Goal: Information Seeking & Learning: Check status

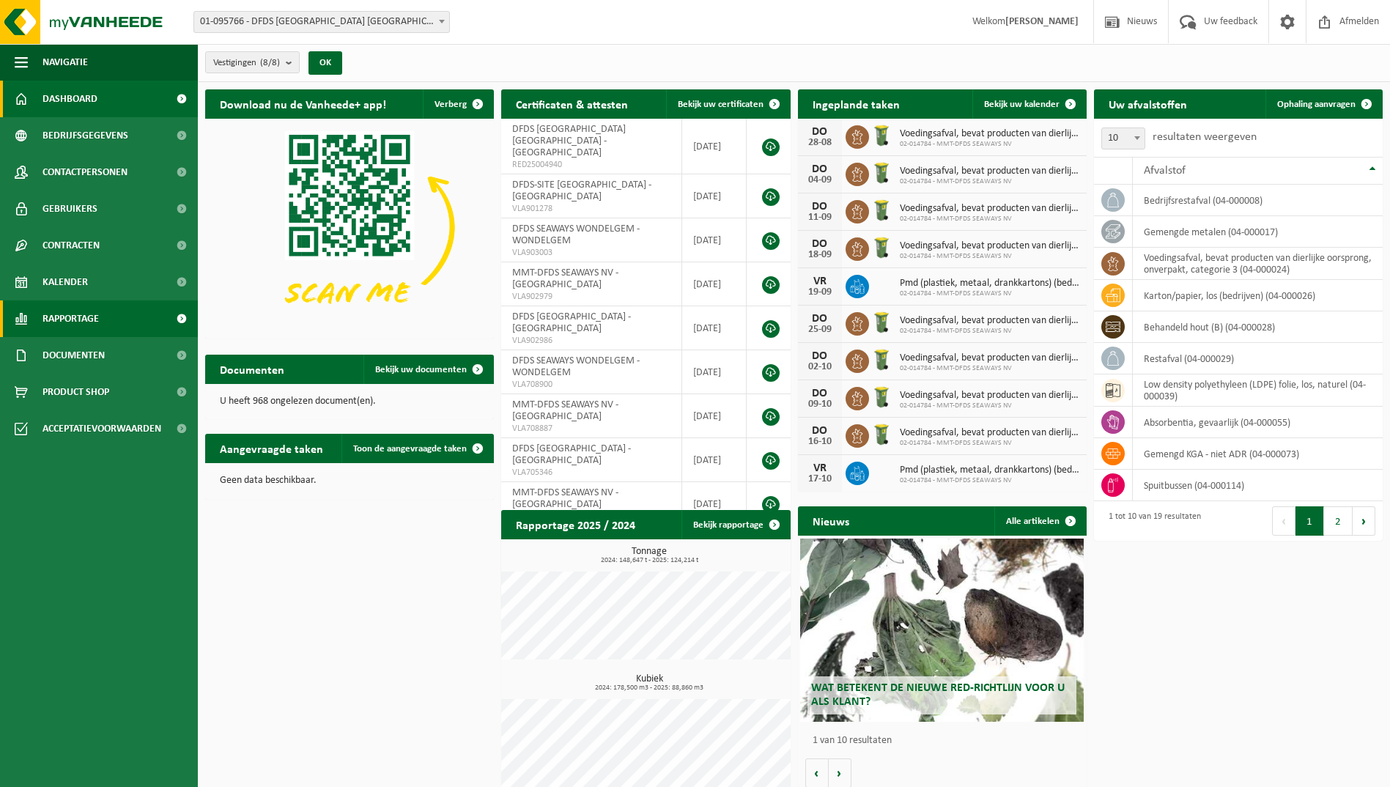
click at [117, 333] on link "Rapportage" at bounding box center [99, 318] width 198 height 37
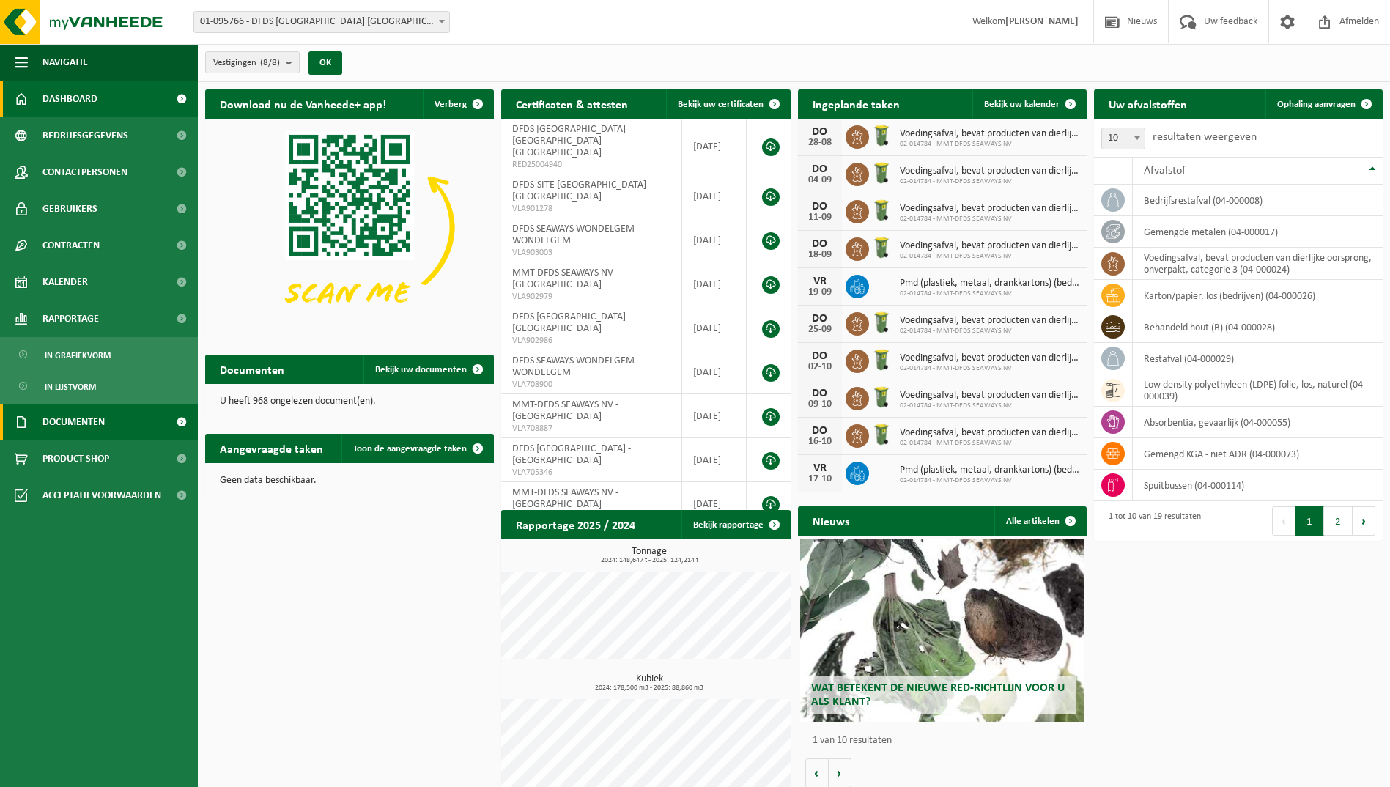
click at [115, 413] on link "Documenten" at bounding box center [99, 422] width 198 height 37
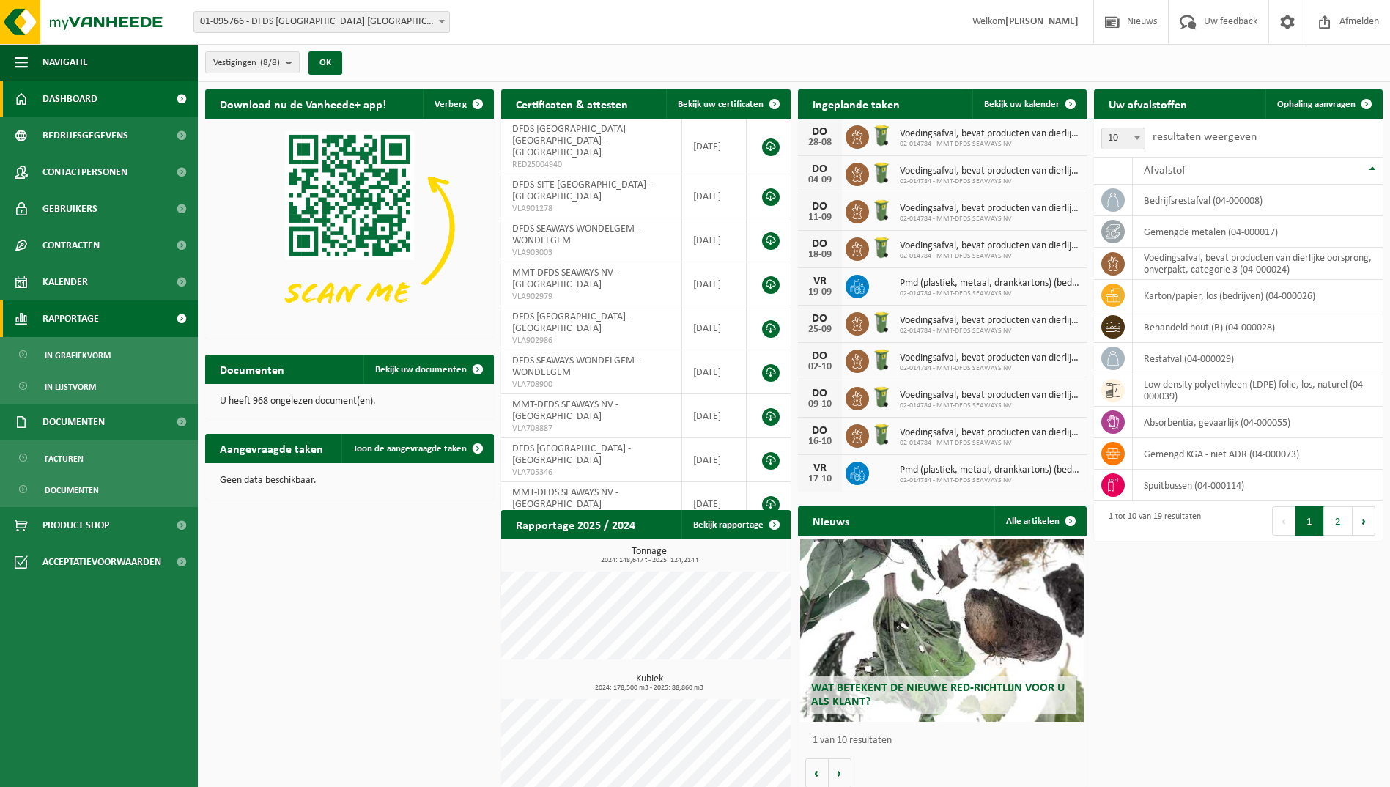
click at [68, 328] on span "Rapportage" at bounding box center [70, 318] width 56 height 37
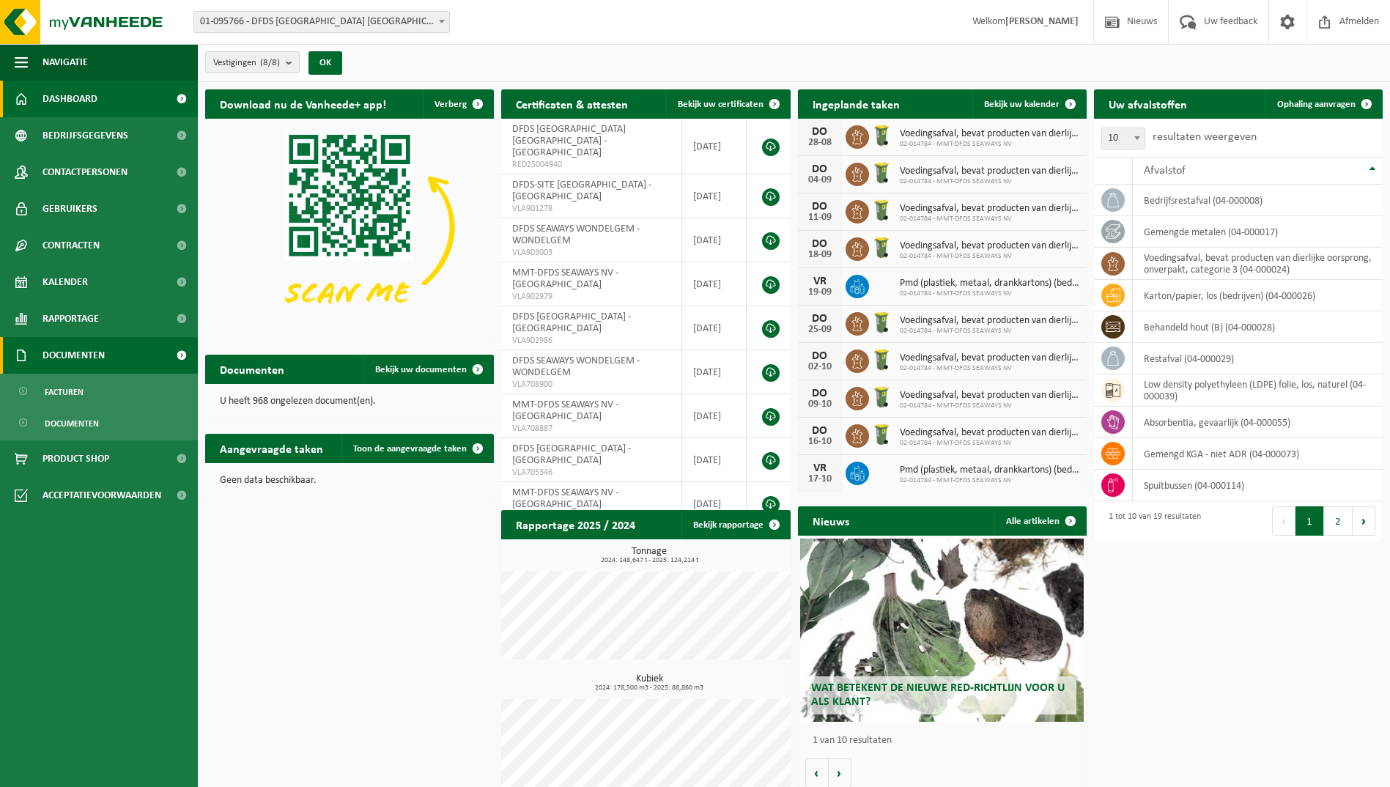
click at [75, 352] on span "Documenten" at bounding box center [73, 355] width 62 height 37
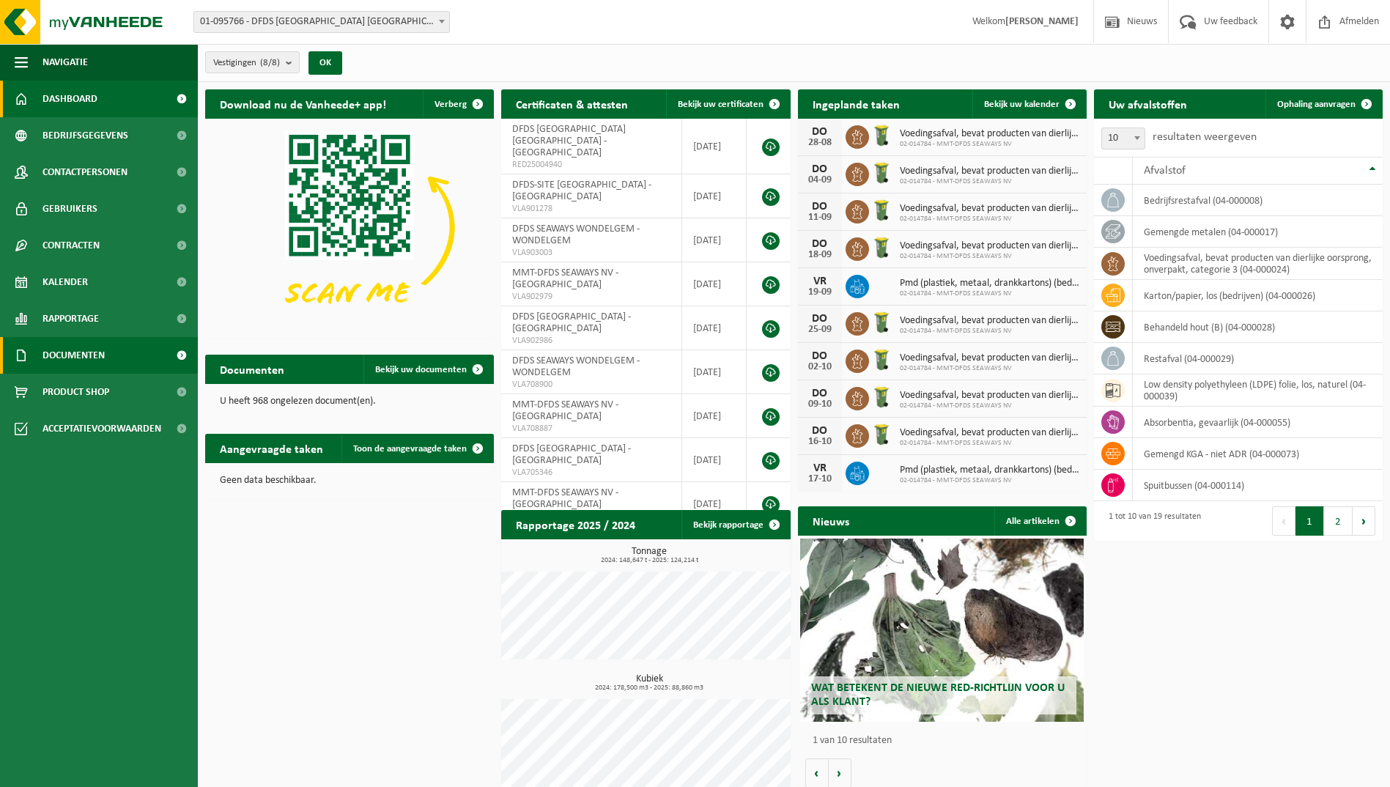
click at [75, 352] on span "Documenten" at bounding box center [73, 355] width 62 height 37
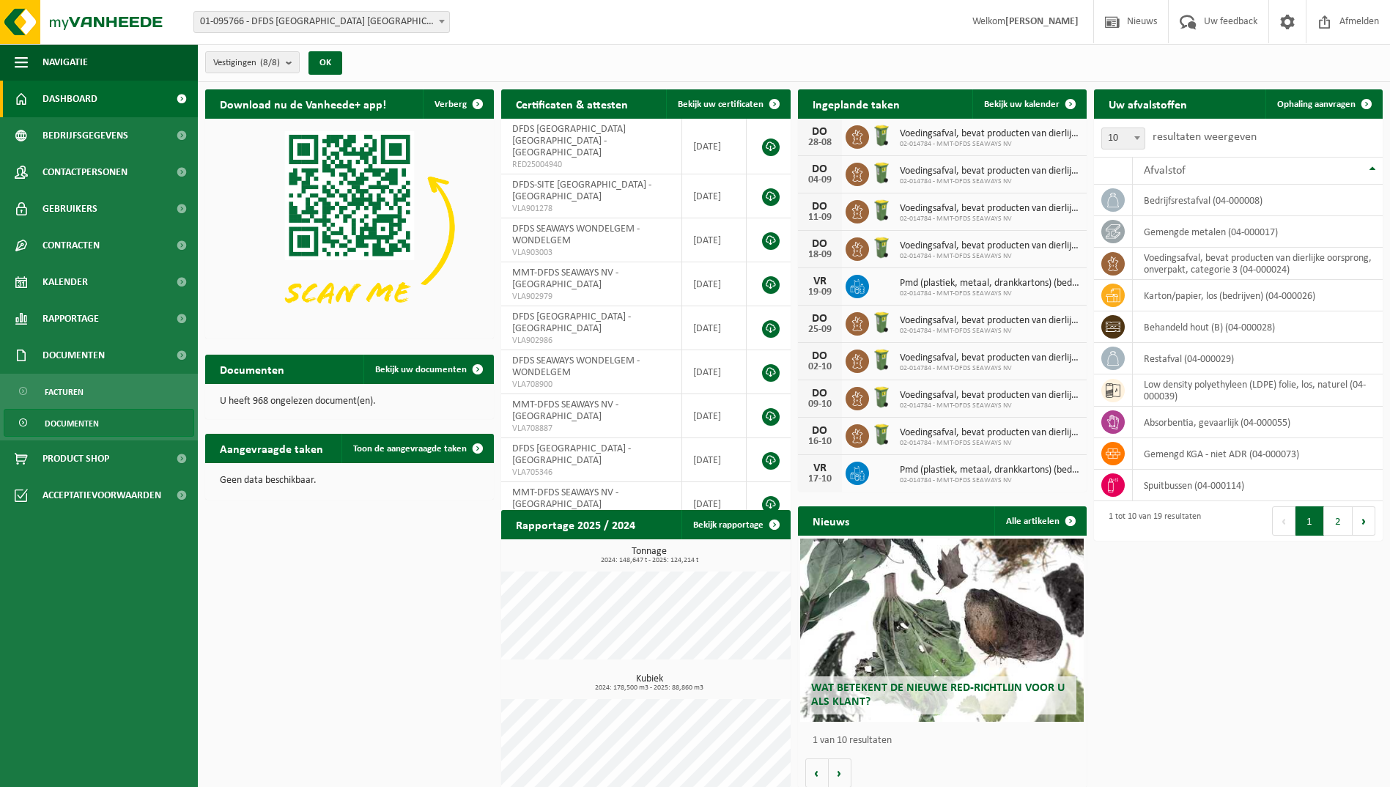
click at [89, 418] on span "Documenten" at bounding box center [72, 424] width 54 height 28
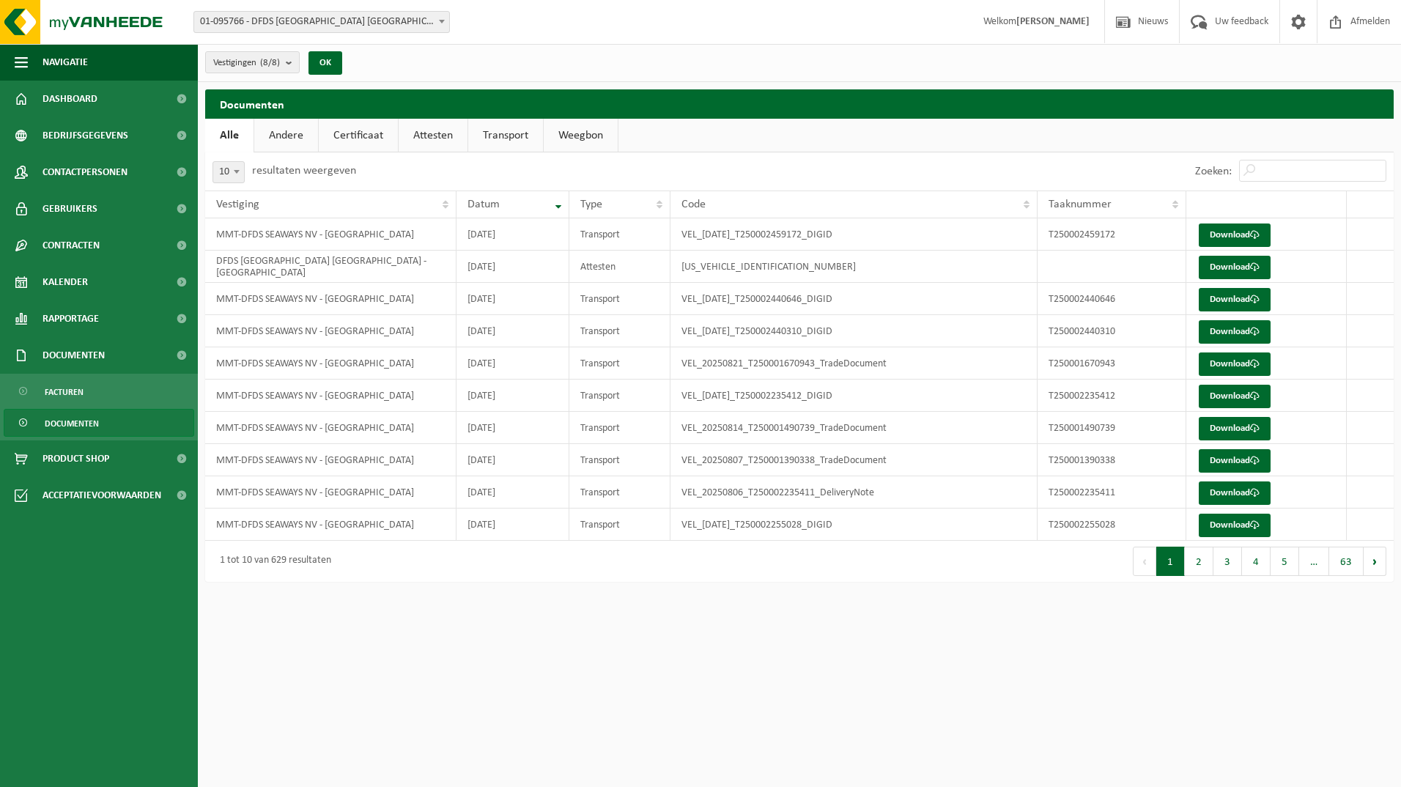
click at [374, 134] on link "Certificaat" at bounding box center [358, 136] width 79 height 34
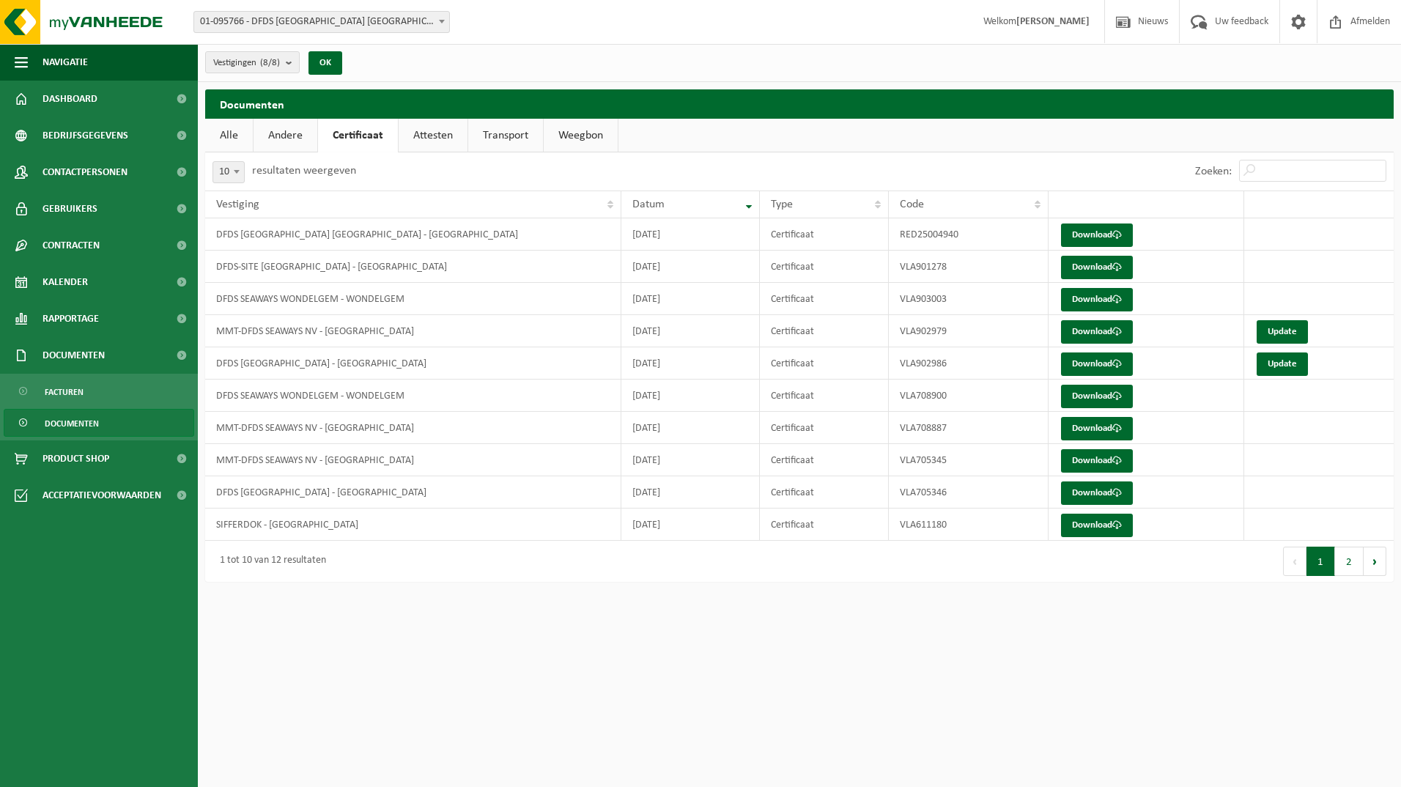
click at [295, 134] on link "Andere" at bounding box center [286, 136] width 64 height 34
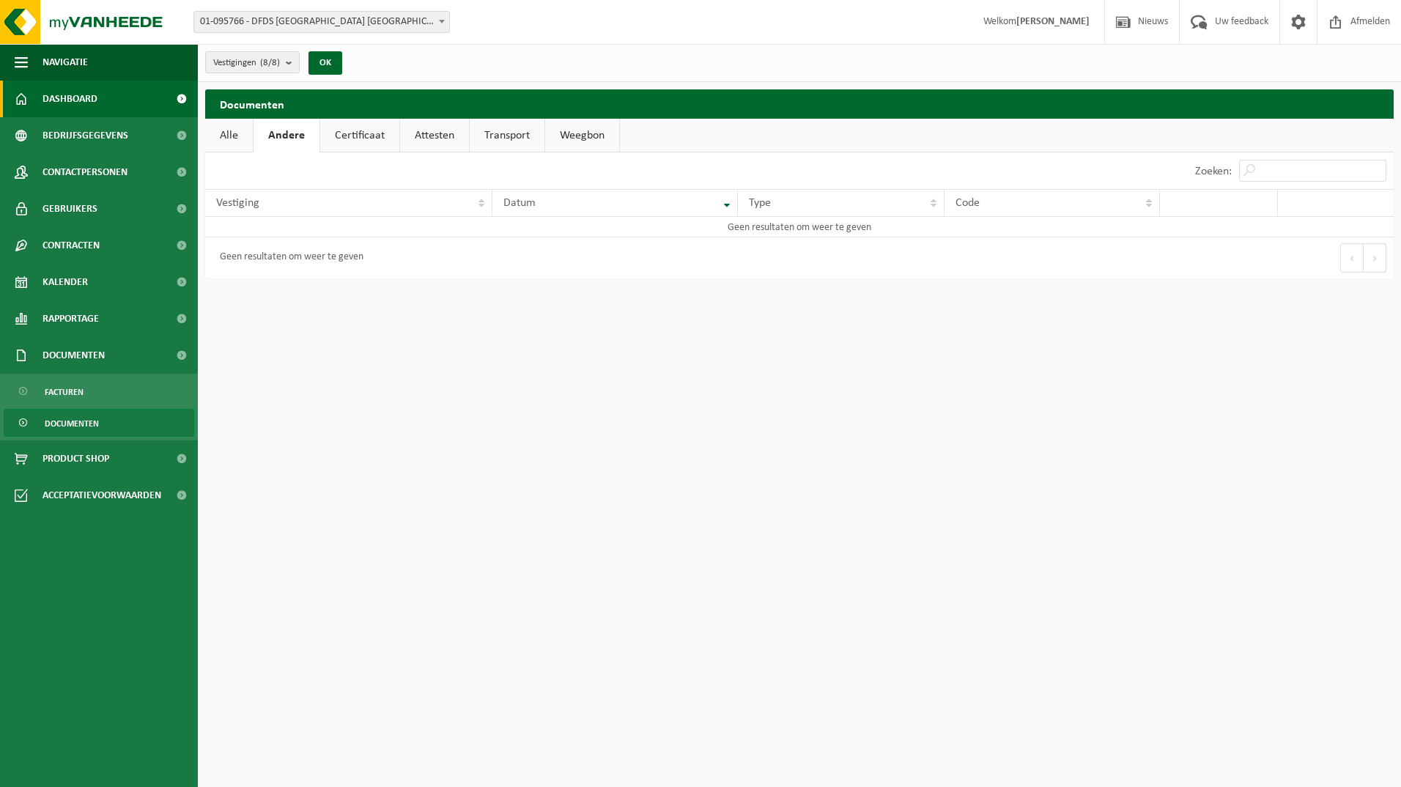
click at [106, 106] on link "Dashboard" at bounding box center [99, 99] width 198 height 37
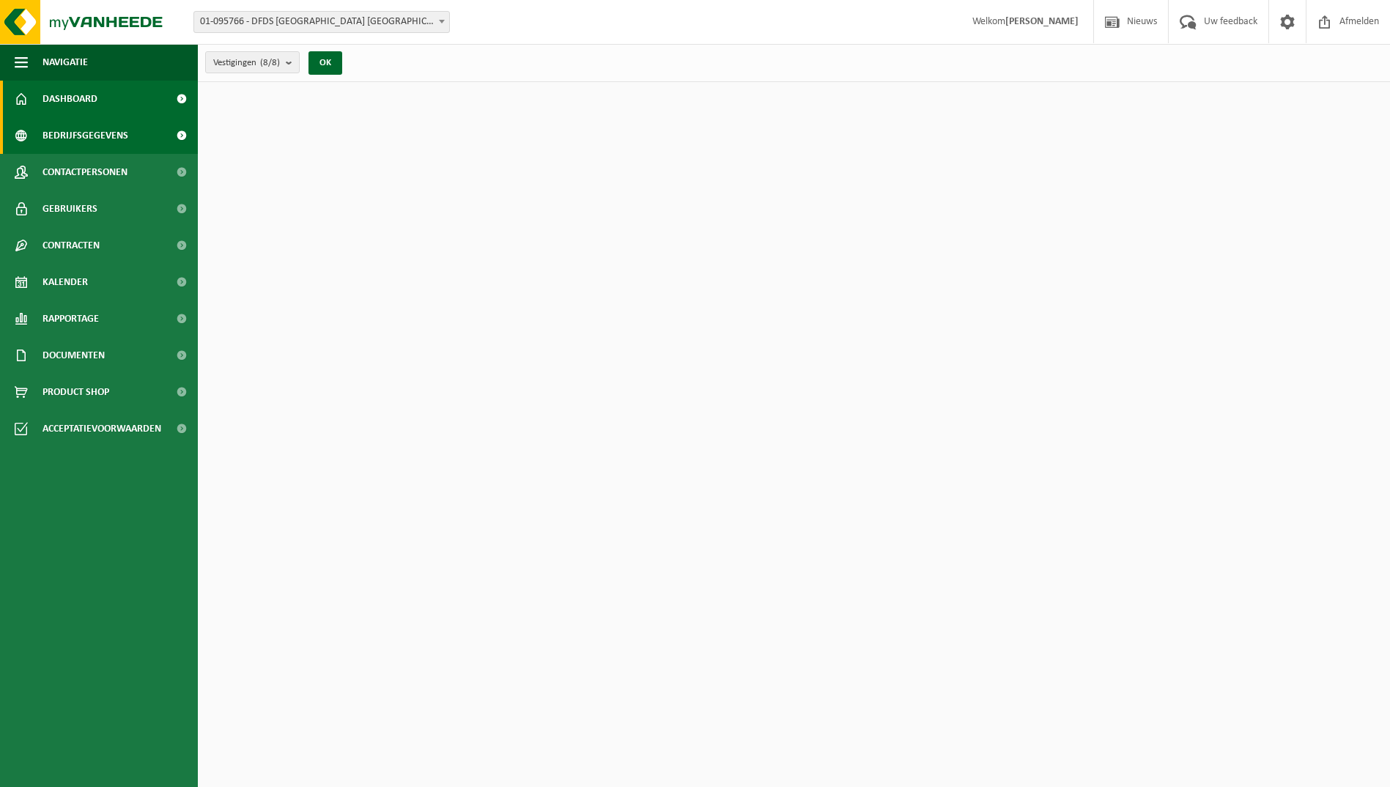
click at [113, 132] on span "Bedrijfsgegevens" at bounding box center [85, 135] width 86 height 37
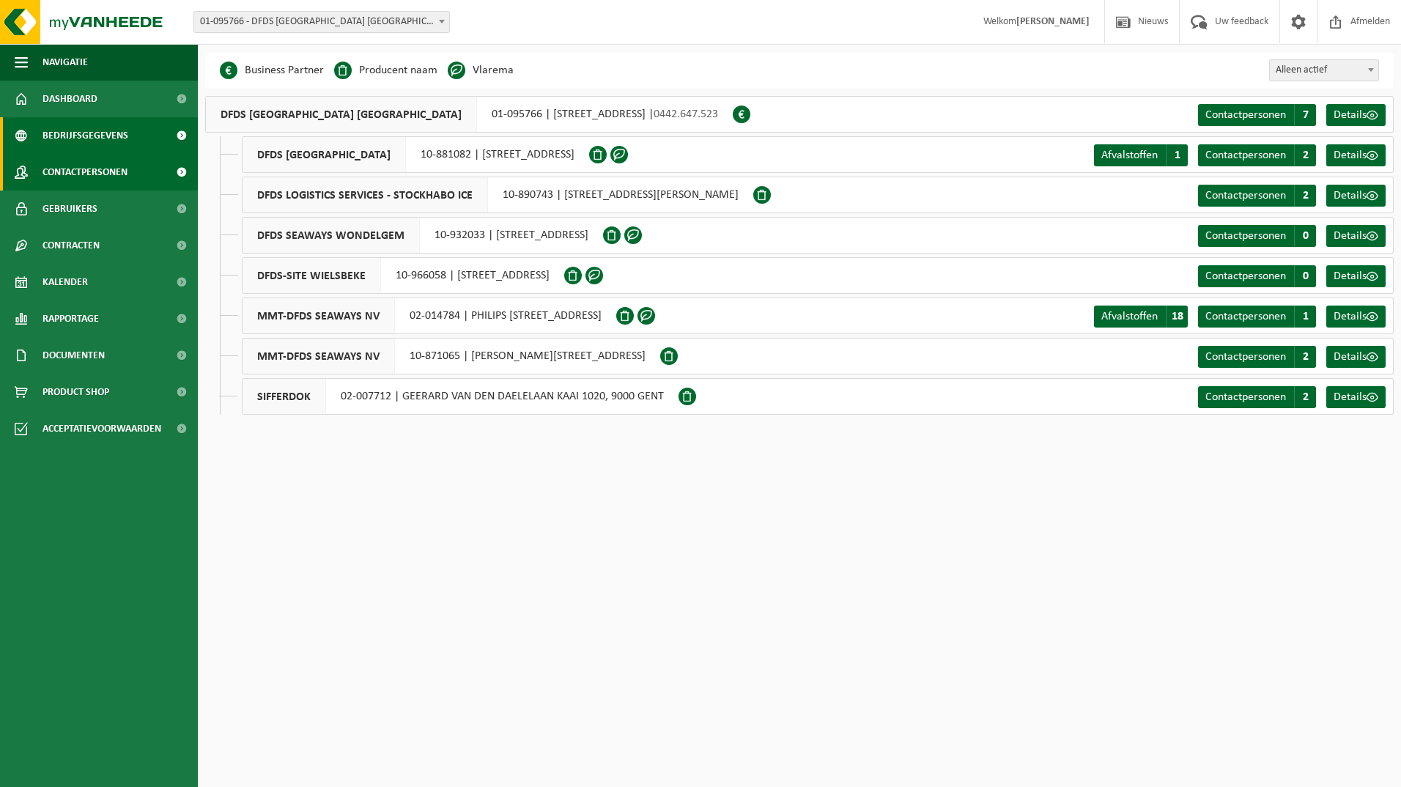
click at [116, 166] on span "Contactpersonen" at bounding box center [84, 172] width 85 height 37
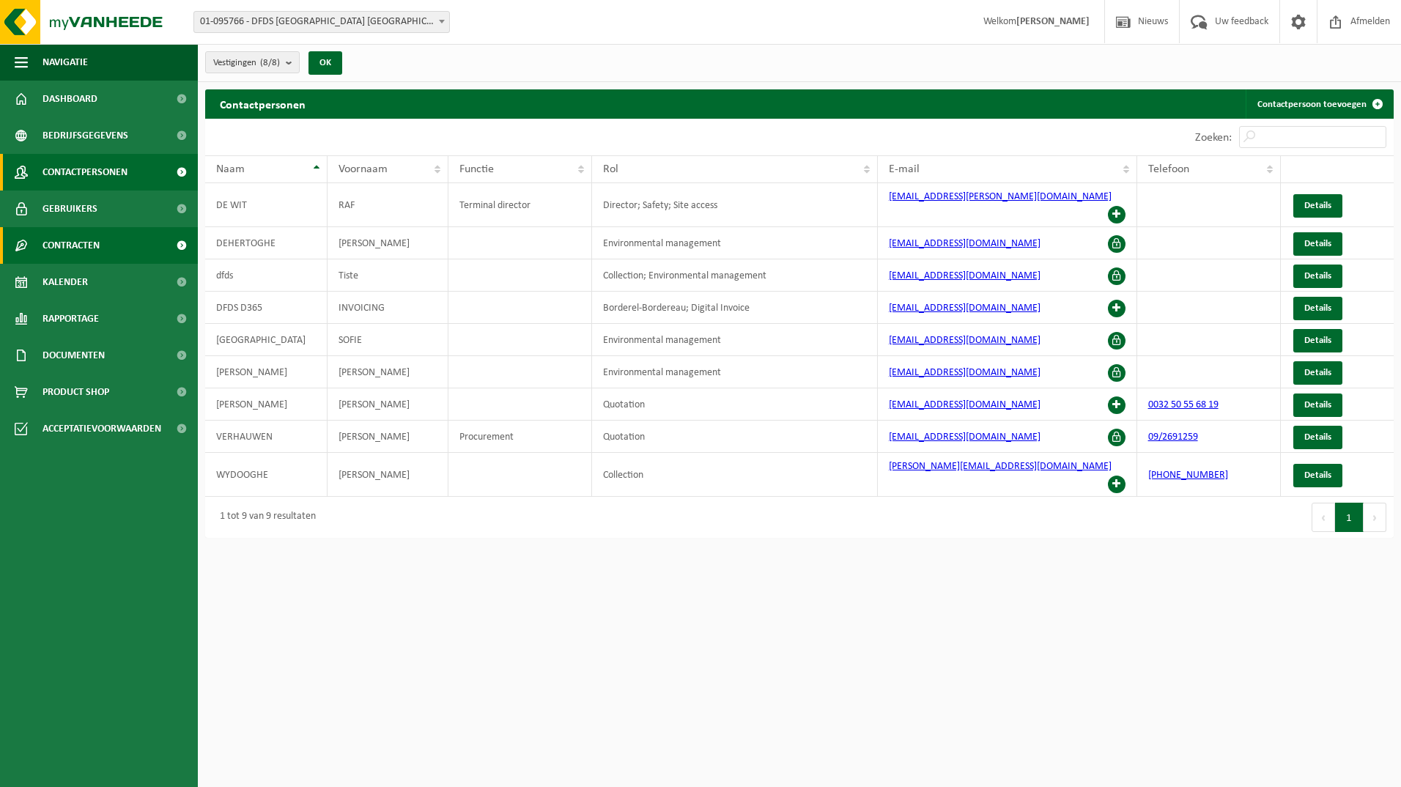
click at [78, 249] on span "Contracten" at bounding box center [70, 245] width 57 height 37
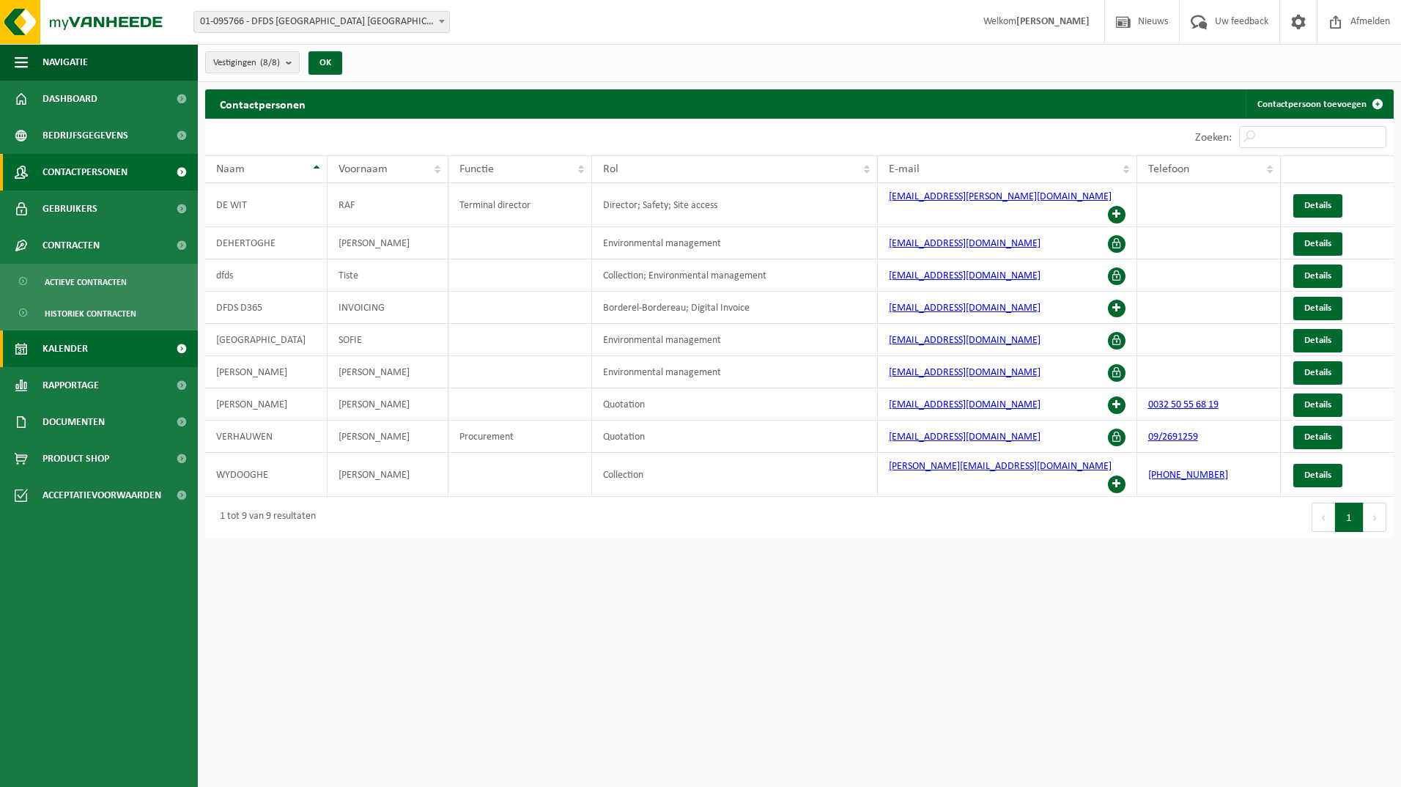
click at [79, 344] on span "Kalender" at bounding box center [64, 348] width 45 height 37
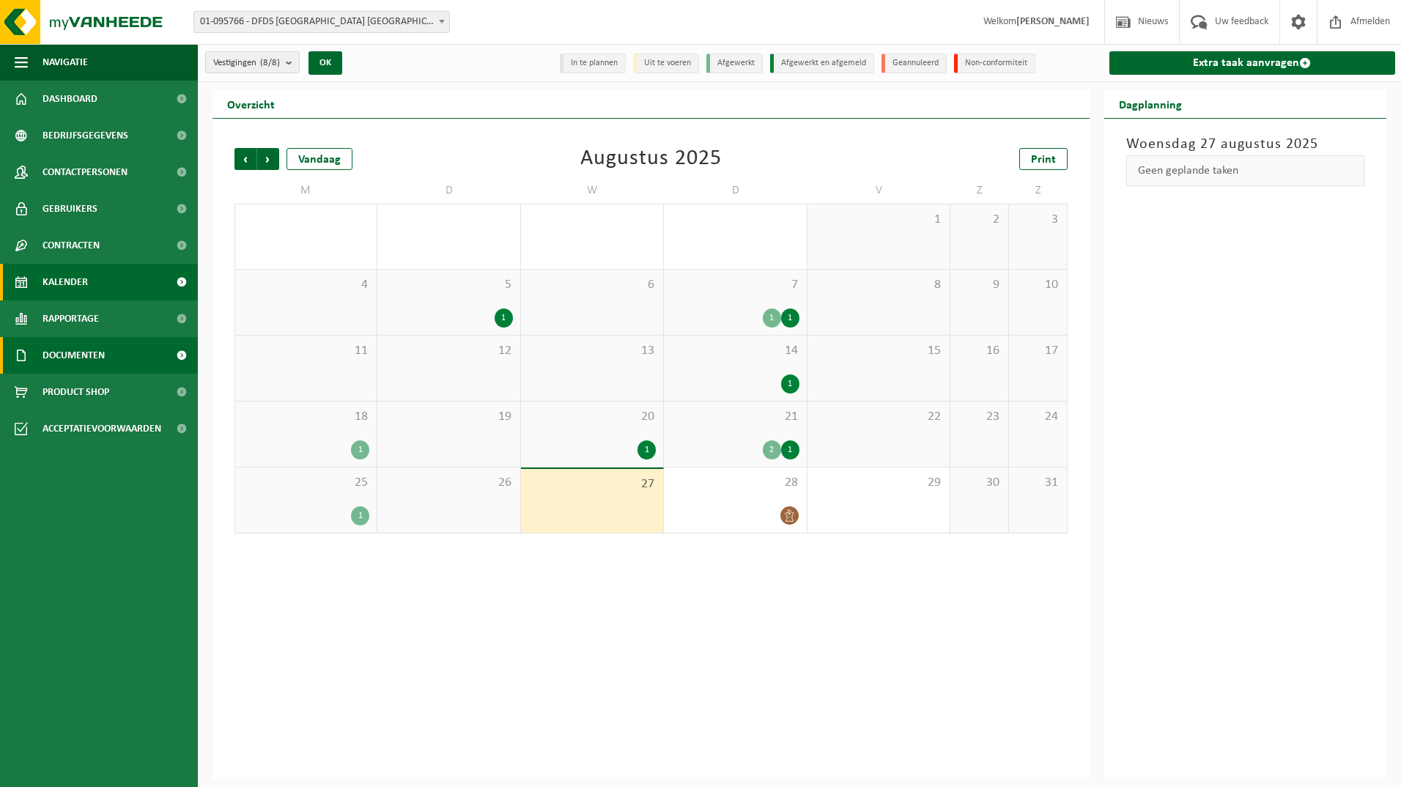
click at [89, 365] on span "Documenten" at bounding box center [73, 355] width 62 height 37
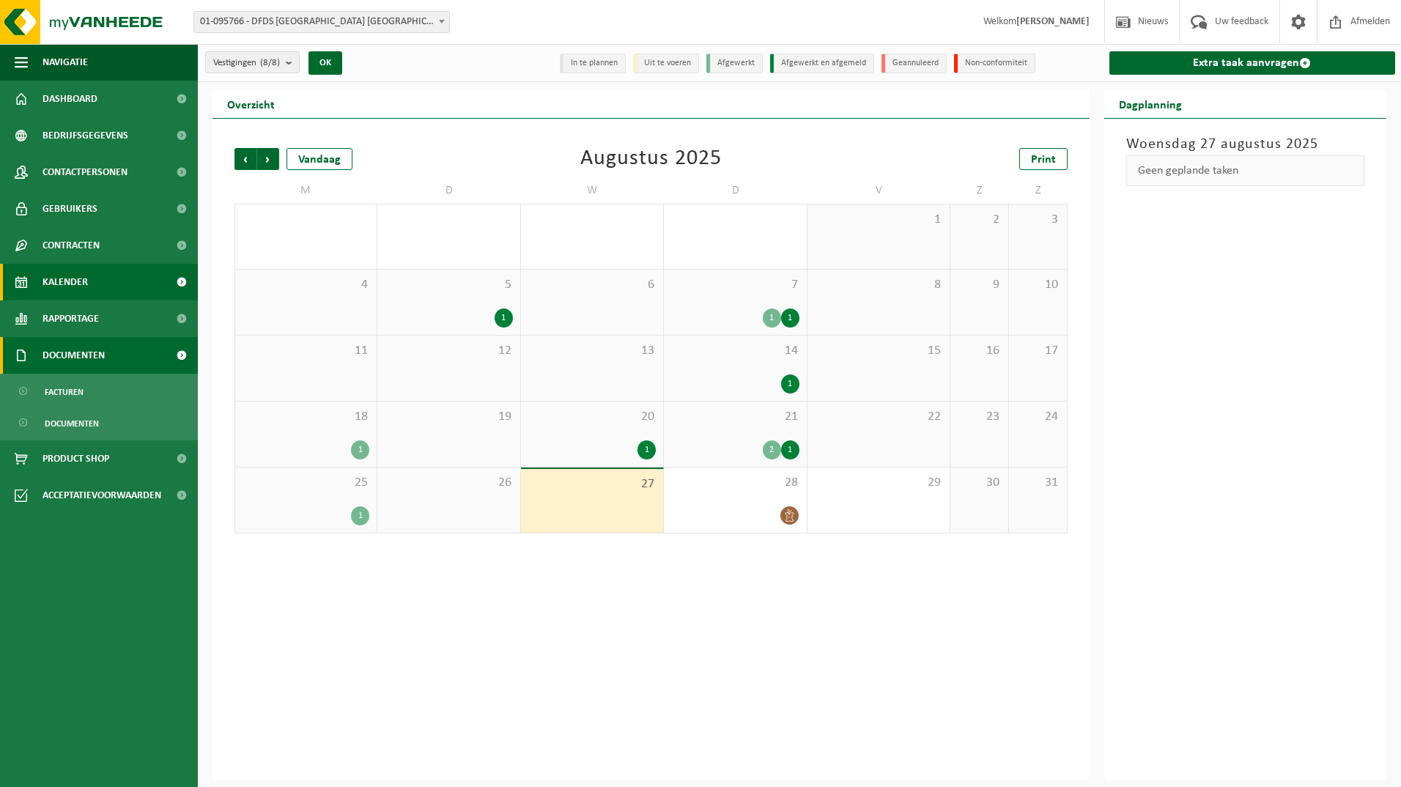
click at [86, 366] on span "Documenten" at bounding box center [73, 355] width 62 height 37
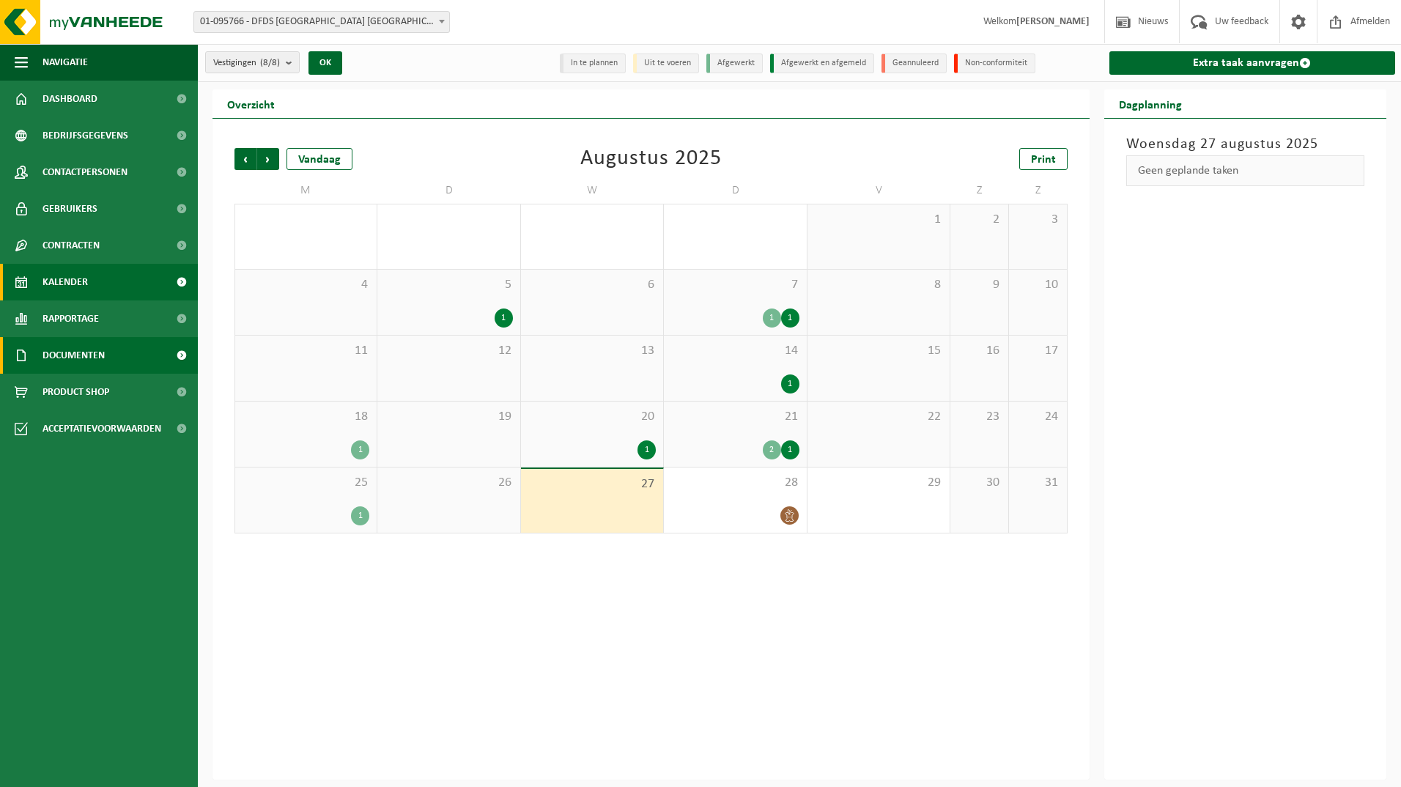
click at [90, 362] on span "Documenten" at bounding box center [73, 355] width 62 height 37
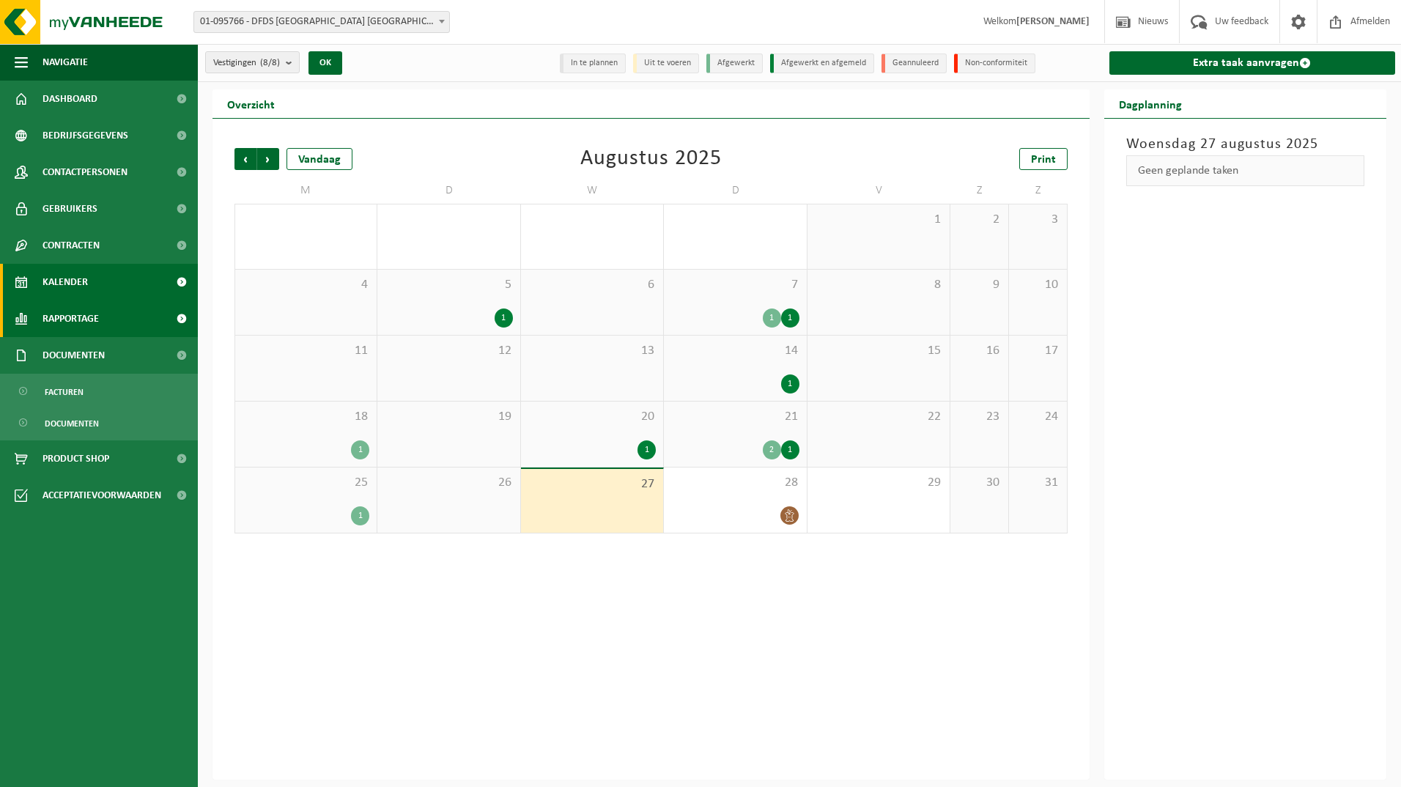
click at [103, 317] on link "Rapportage" at bounding box center [99, 318] width 198 height 37
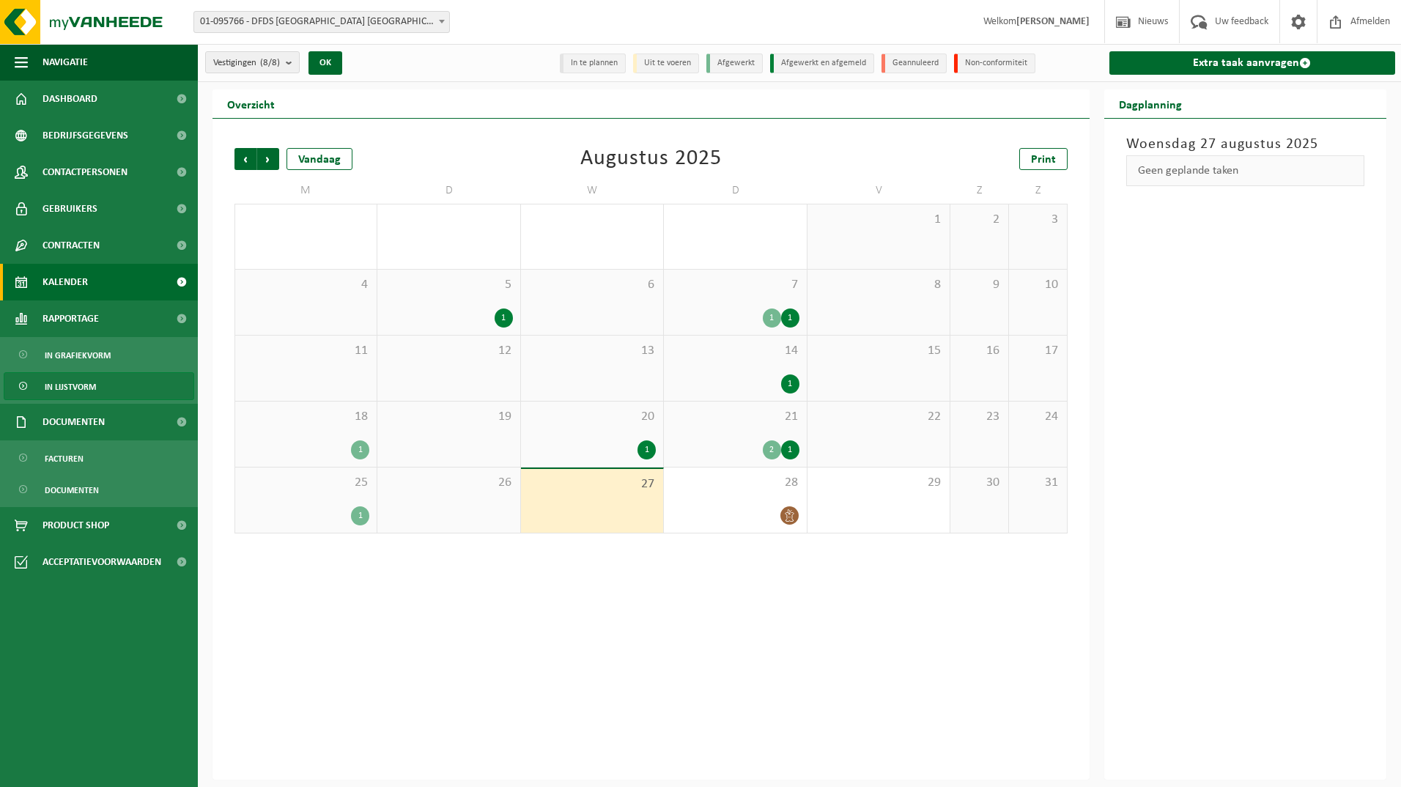
click at [79, 378] on span "In lijstvorm" at bounding box center [70, 387] width 51 height 28
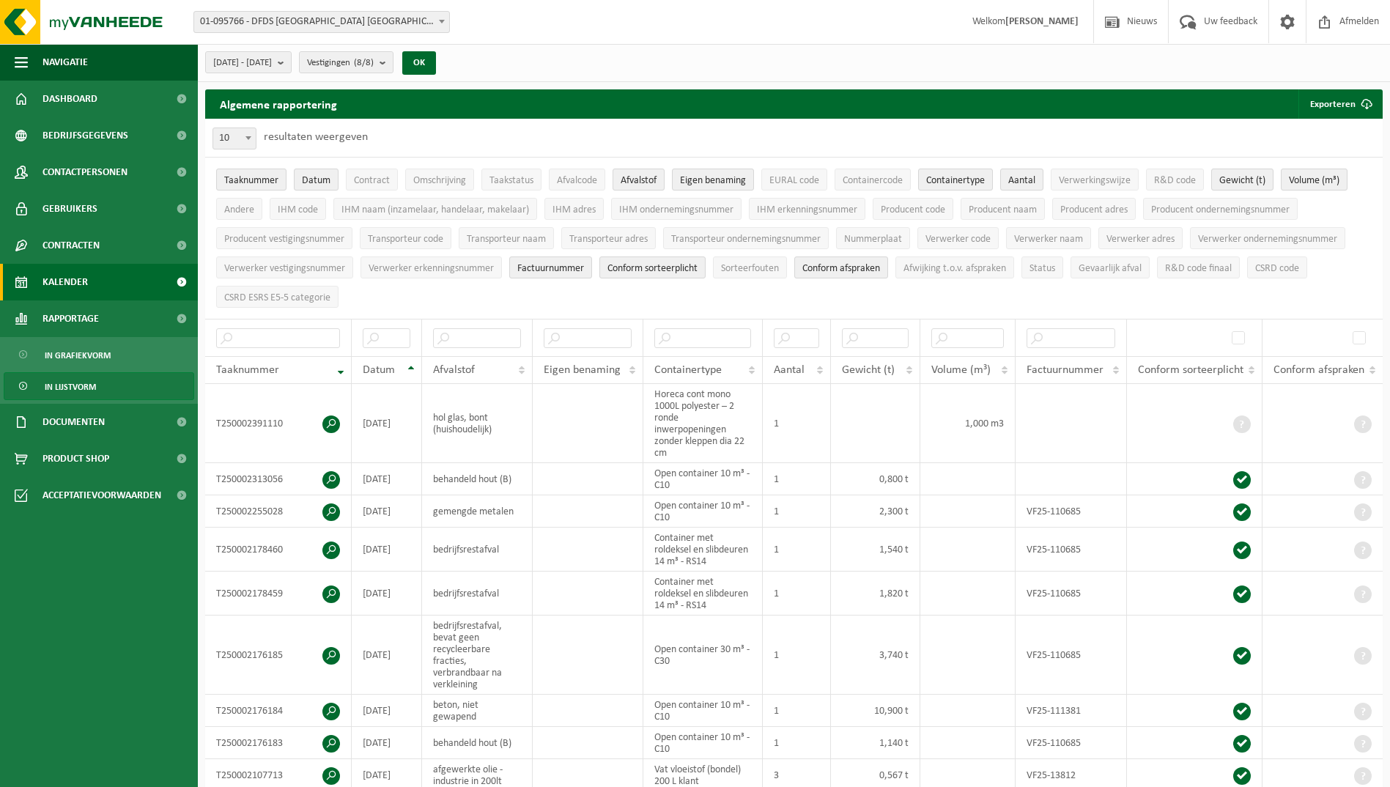
click at [97, 289] on link "Kalender" at bounding box center [99, 282] width 198 height 37
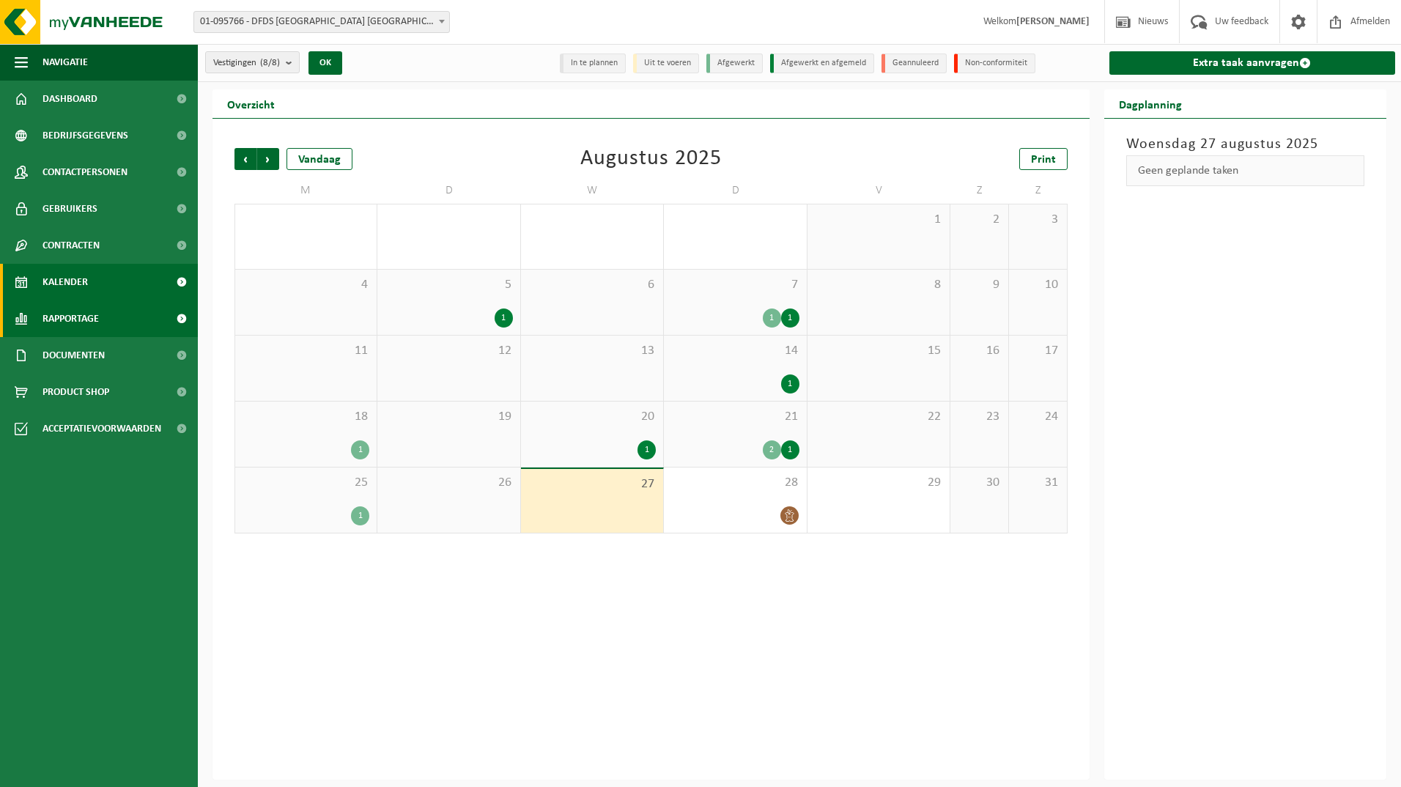
click at [91, 320] on span "Rapportage" at bounding box center [70, 318] width 56 height 37
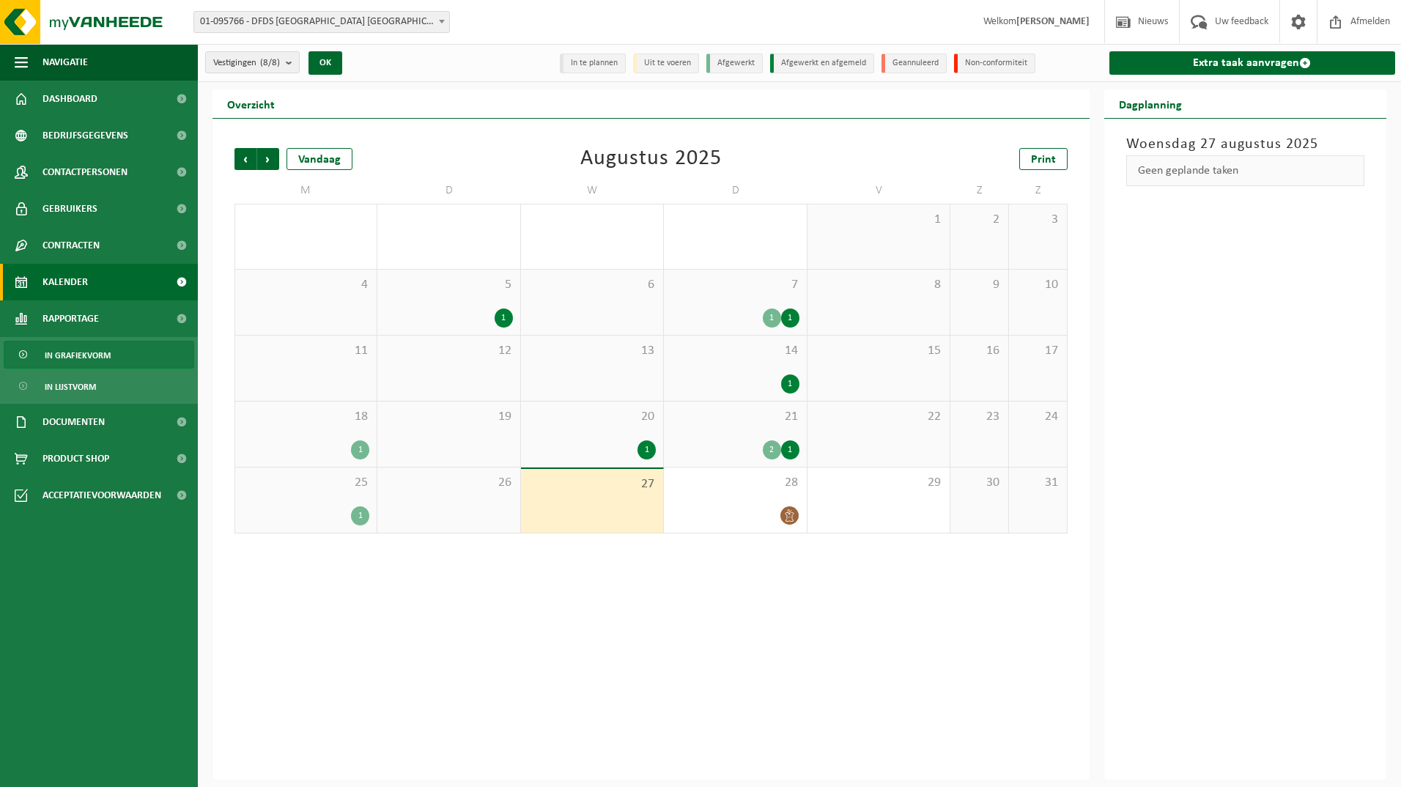
click at [103, 362] on span "In grafiekvorm" at bounding box center [78, 355] width 66 height 28
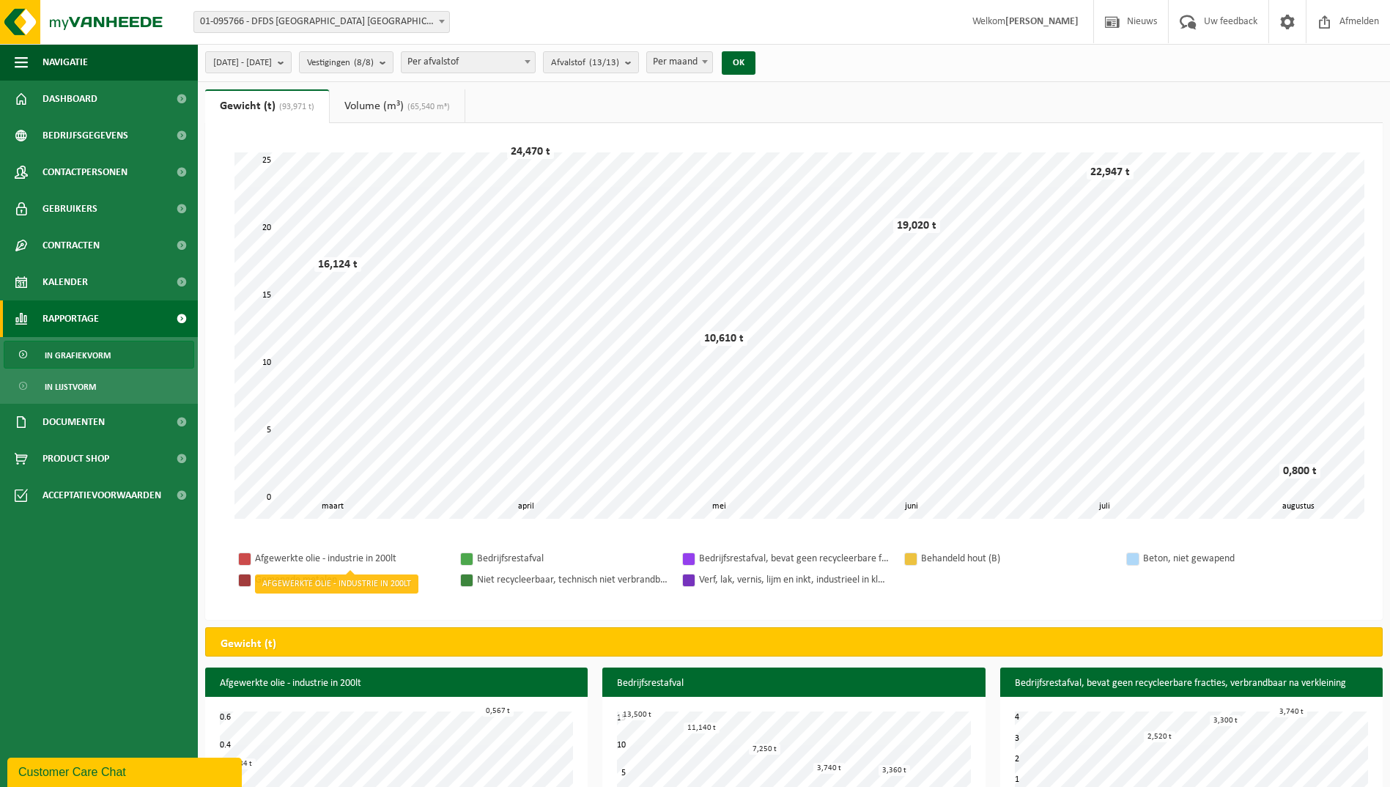
click at [325, 558] on div "Afgewerkte olie - industrie in 200lt" at bounding box center [350, 559] width 191 height 18
click at [96, 276] on link "Kalender" at bounding box center [99, 282] width 198 height 37
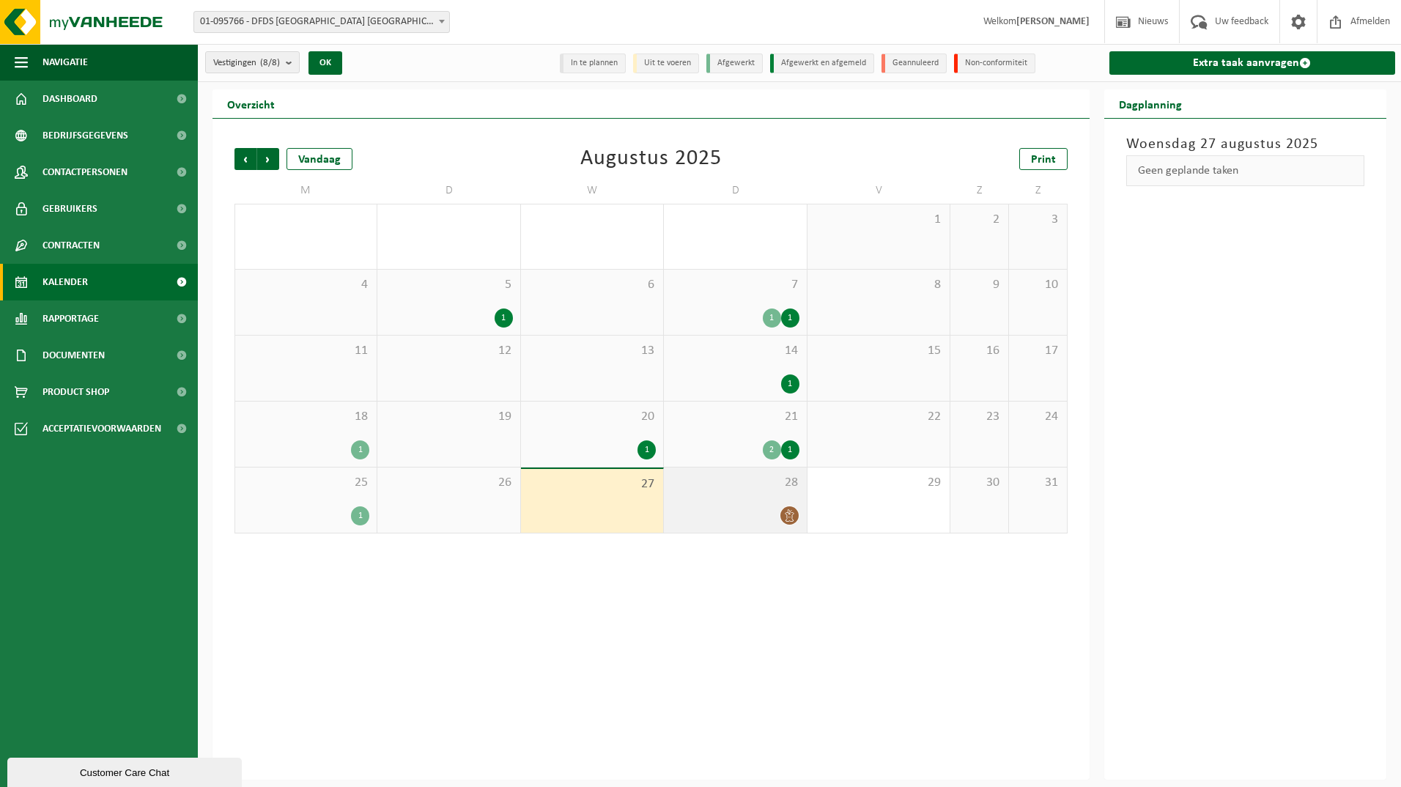
click at [792, 517] on icon at bounding box center [789, 515] width 9 height 12
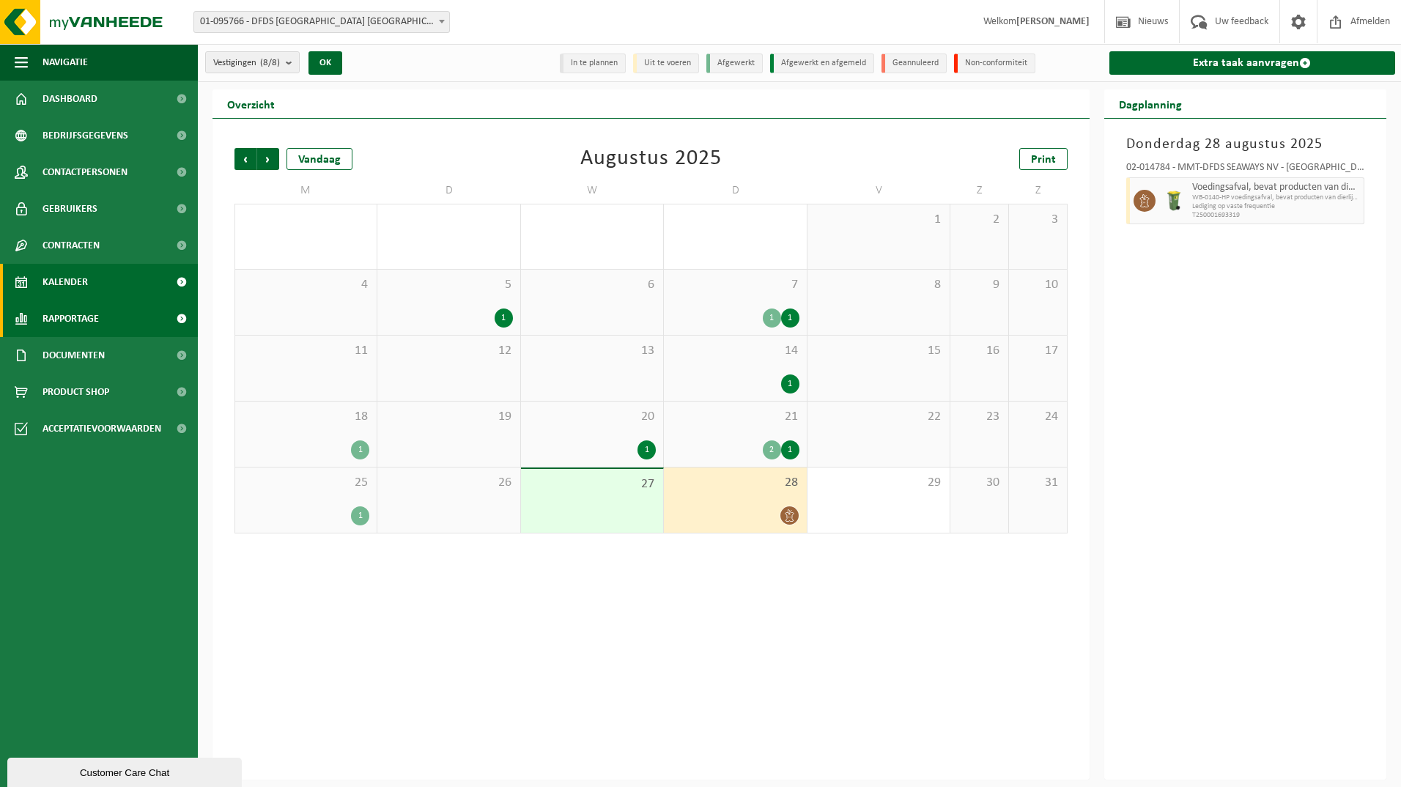
click at [89, 322] on span "Rapportage" at bounding box center [70, 318] width 56 height 37
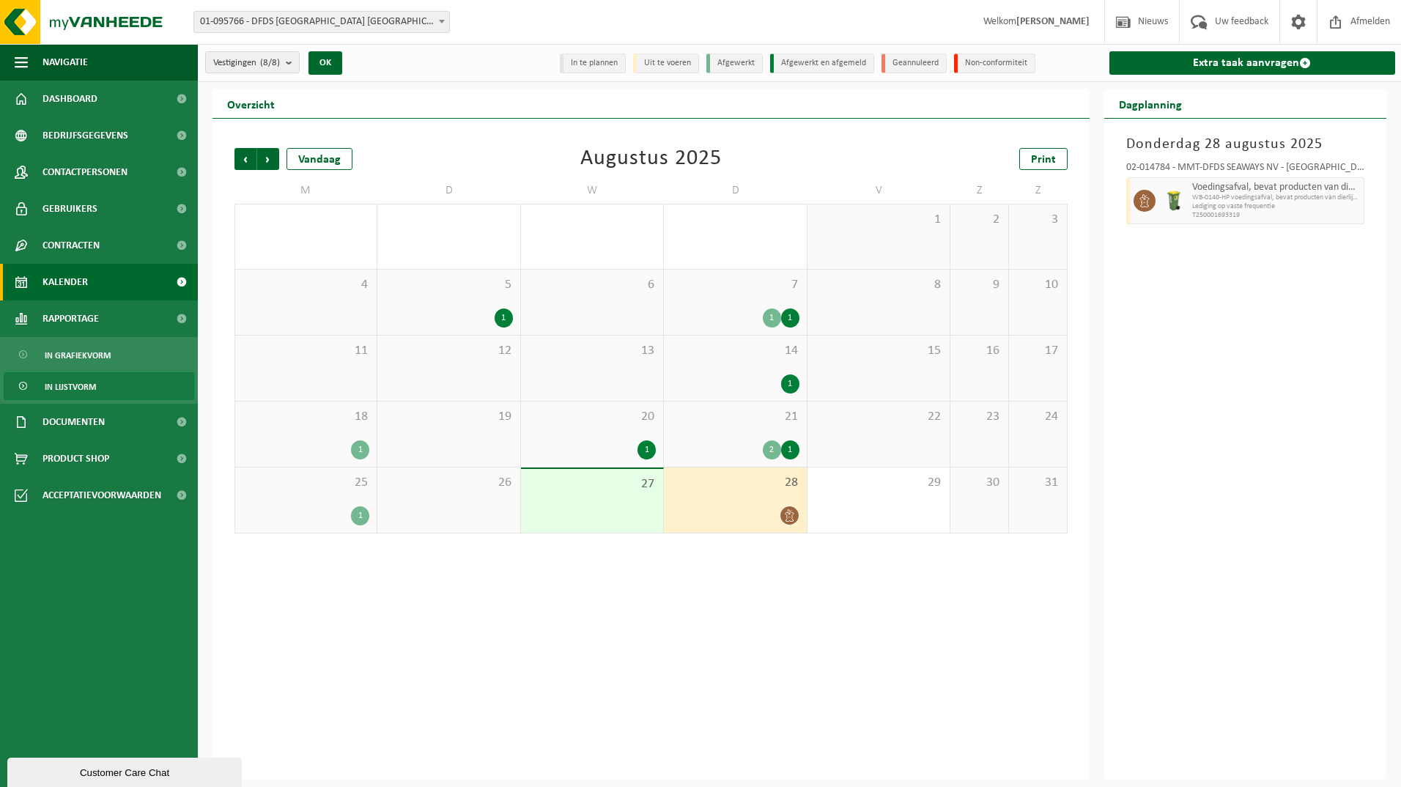
click at [102, 388] on link "In lijstvorm" at bounding box center [99, 386] width 191 height 28
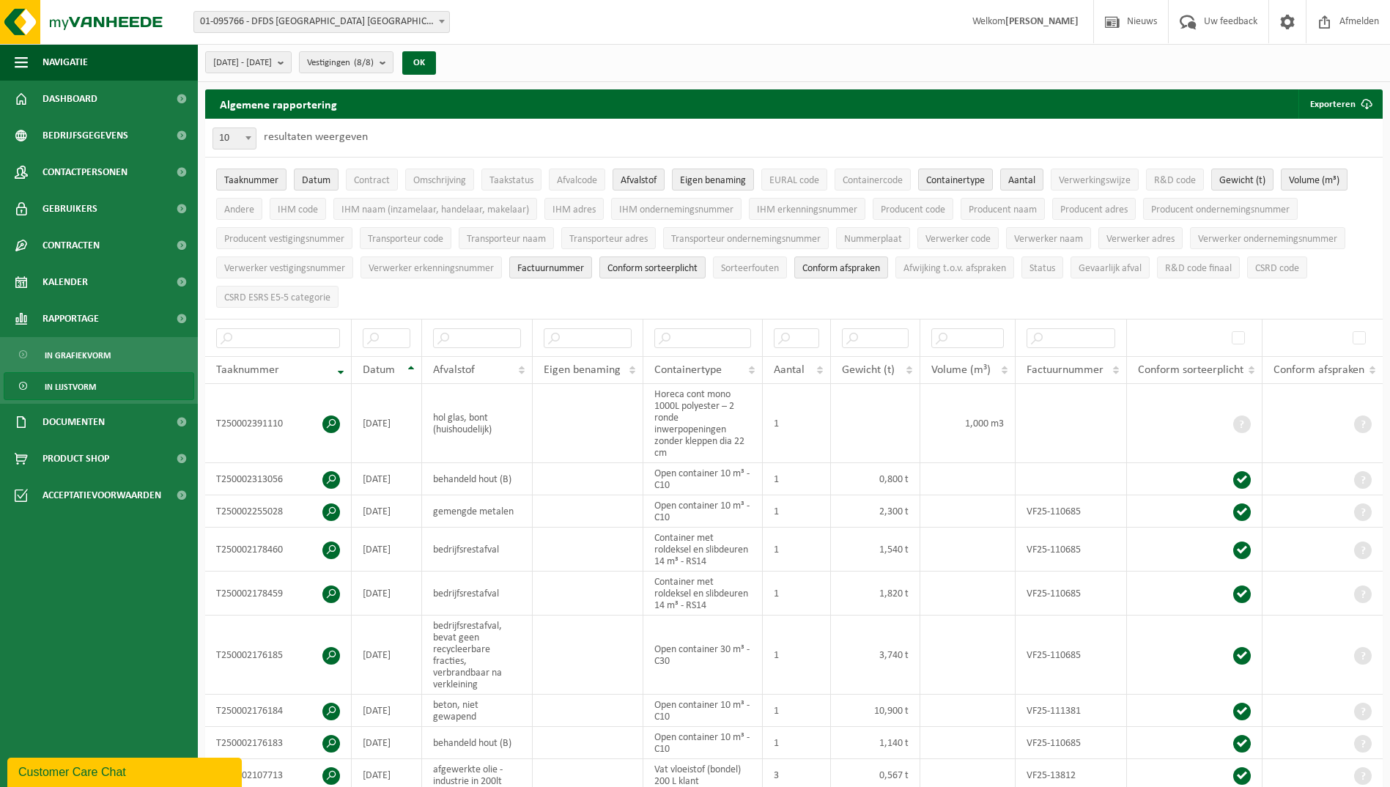
scroll to position [73, 0]
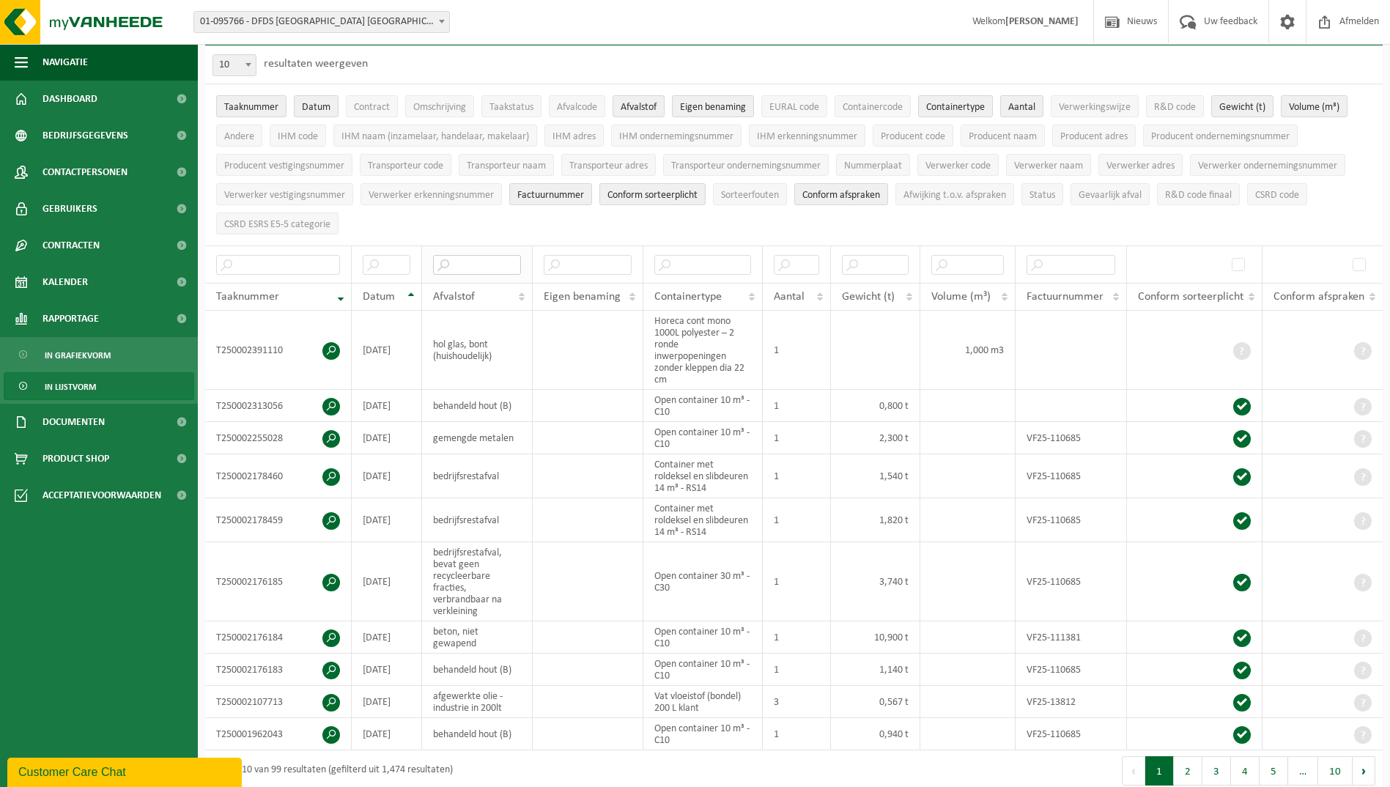
click at [474, 257] on input "text" at bounding box center [477, 265] width 88 height 20
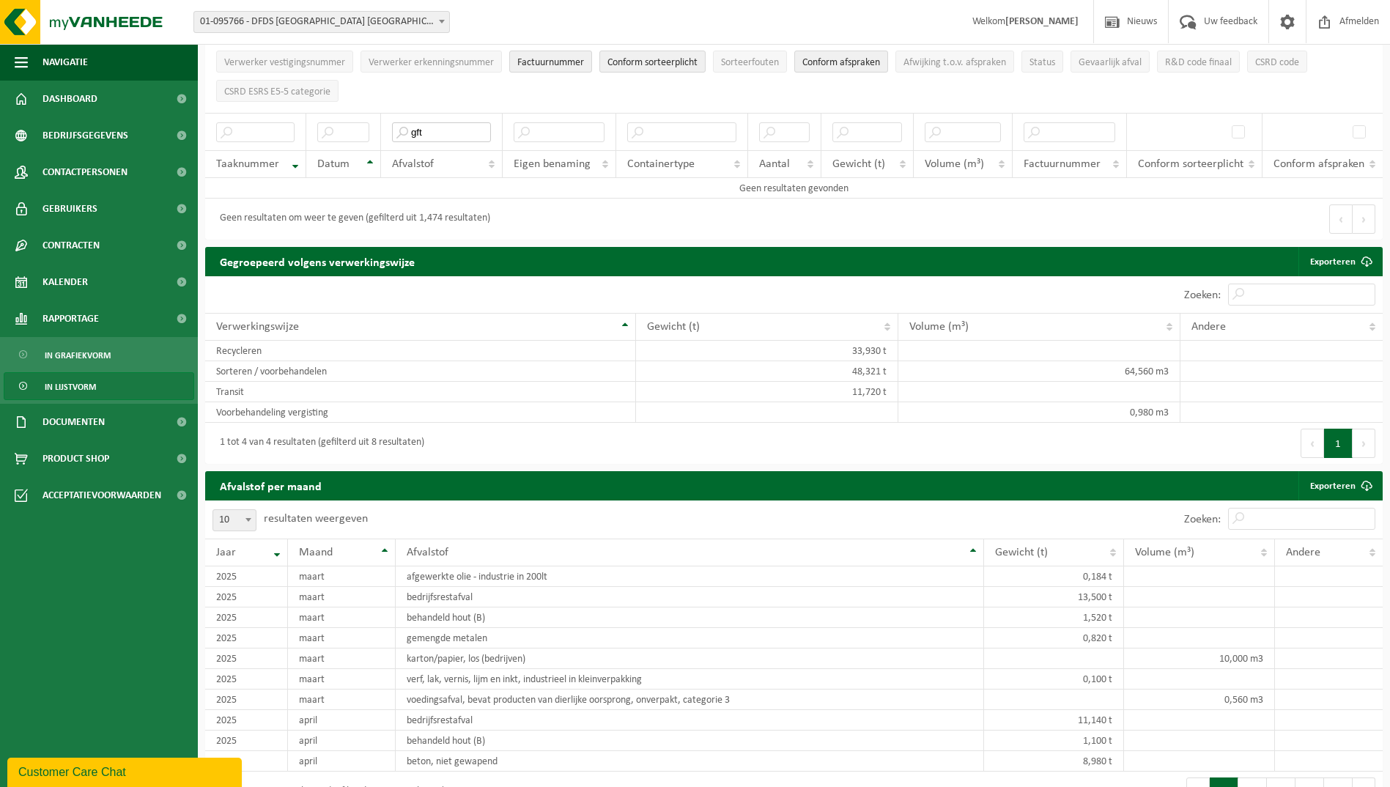
scroll to position [366, 0]
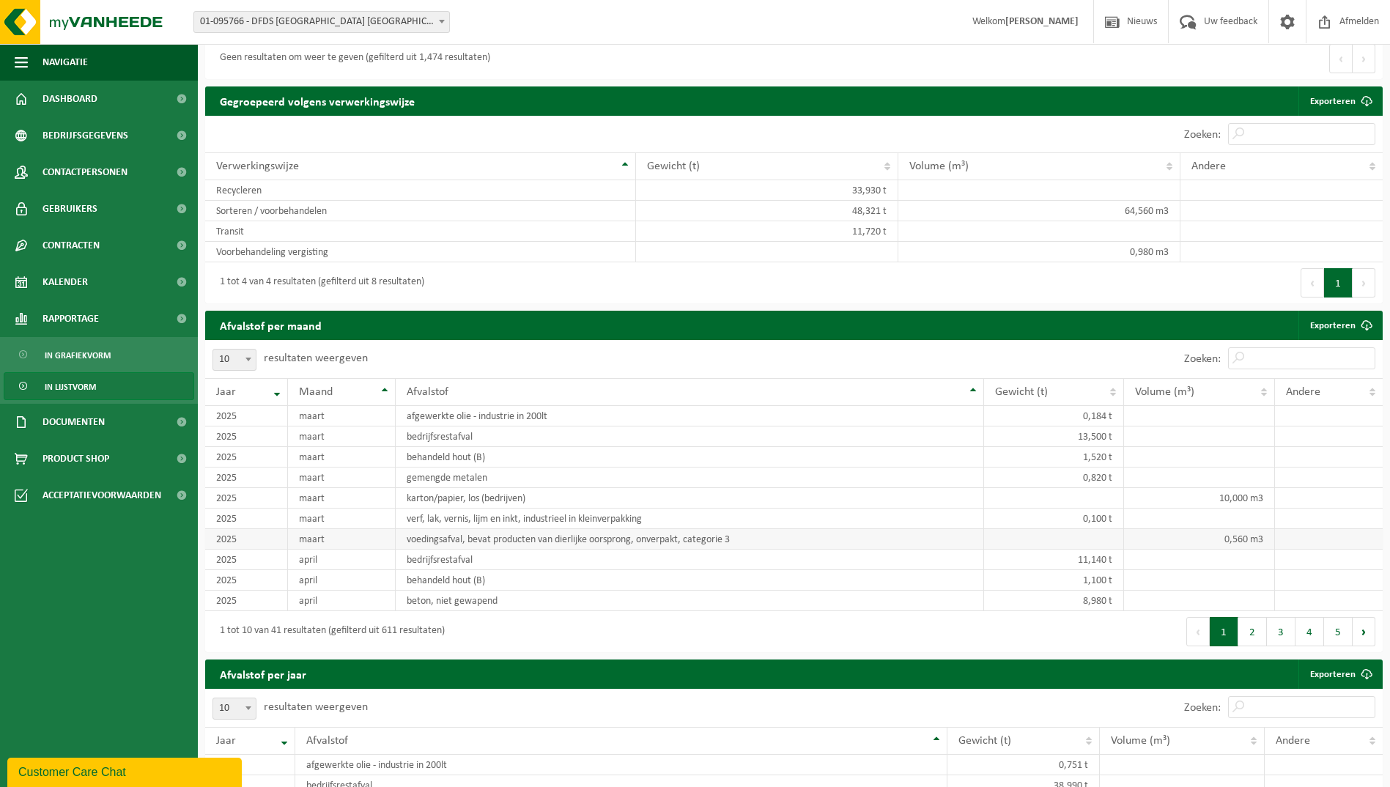
click at [502, 535] on td "voedingsafval, bevat producten van dierlijke oorsprong, onverpakt, categorie 3" at bounding box center [690, 539] width 588 height 21
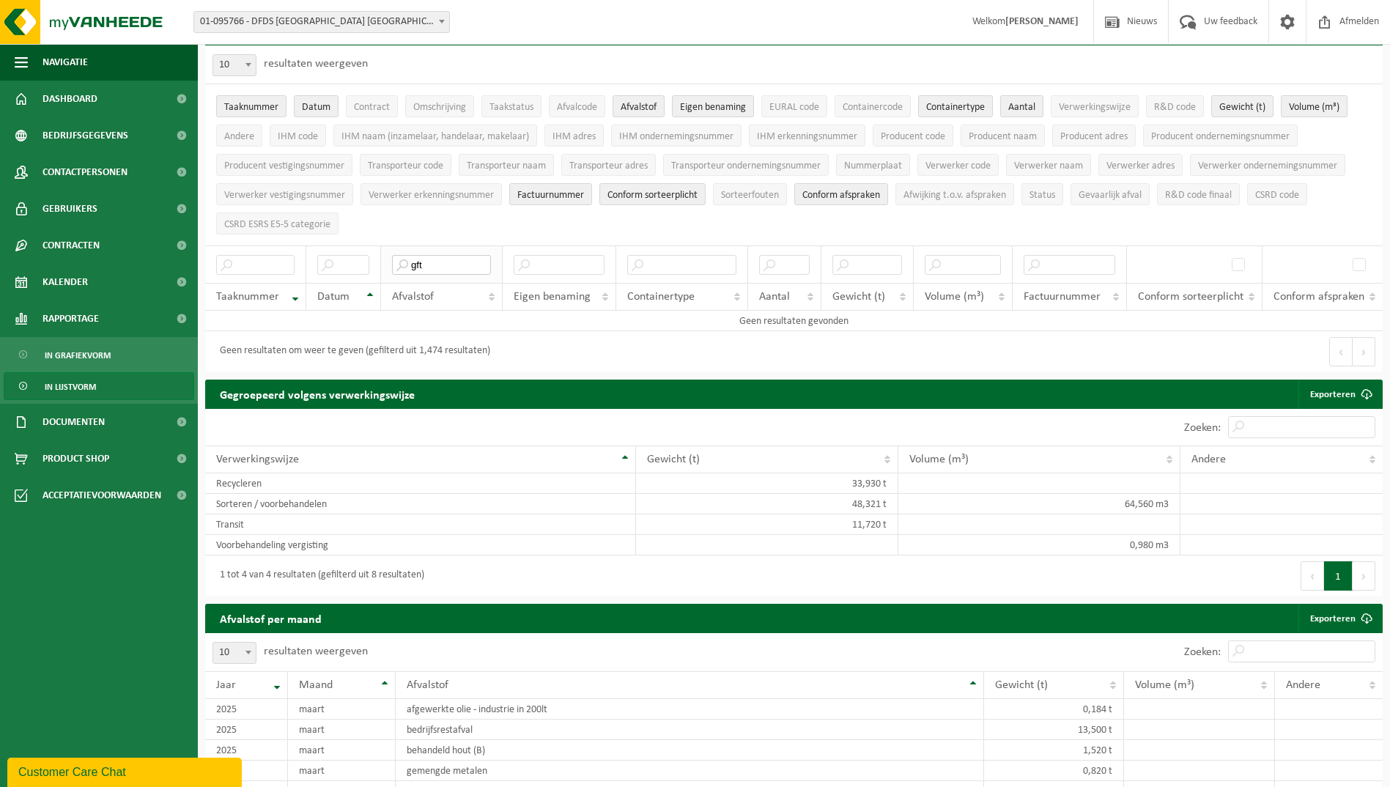
click at [454, 267] on input "gft" at bounding box center [441, 265] width 99 height 20
type input "voeding"
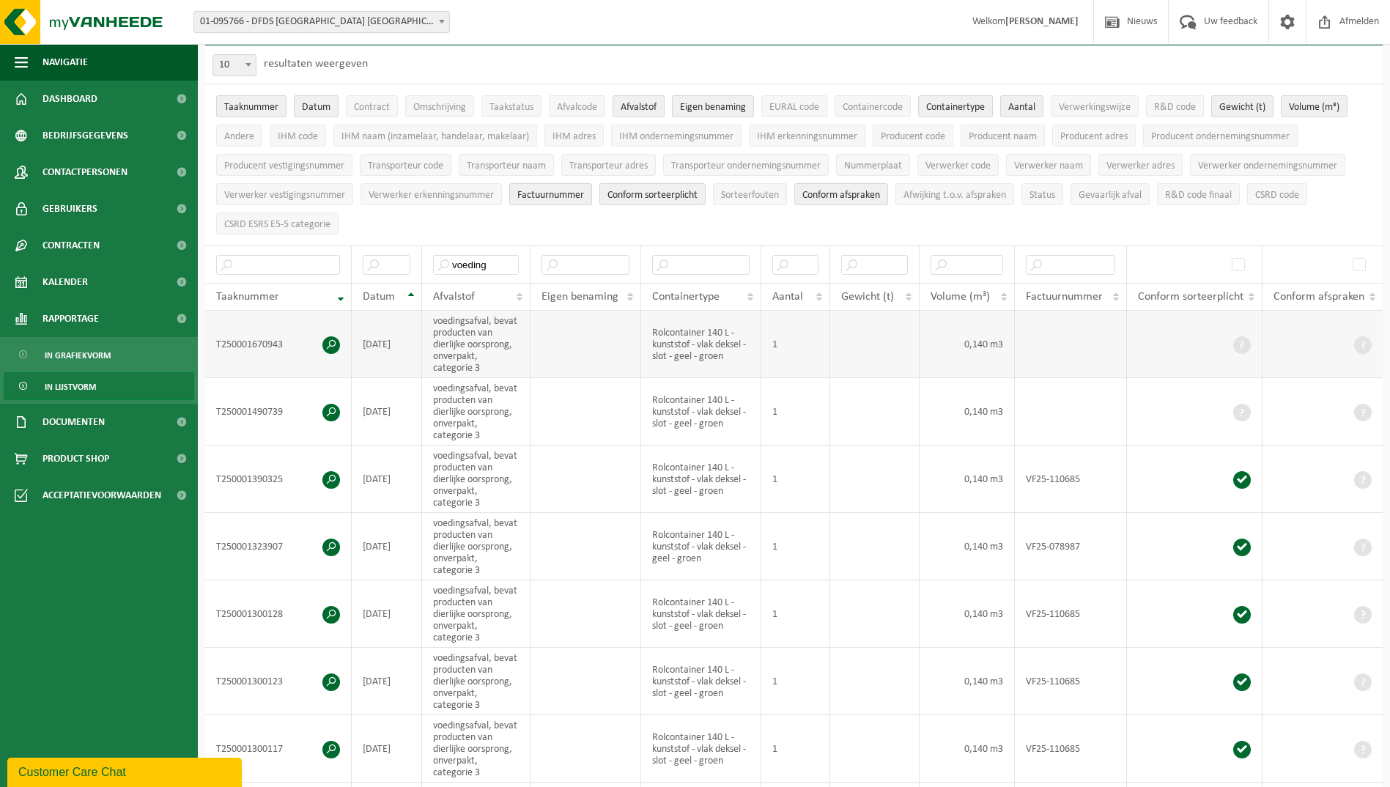
click at [960, 349] on td "0,140 m3" at bounding box center [967, 344] width 95 height 67
click at [949, 342] on td "0,140 m3" at bounding box center [967, 344] width 95 height 67
click at [330, 336] on span at bounding box center [331, 345] width 18 height 18
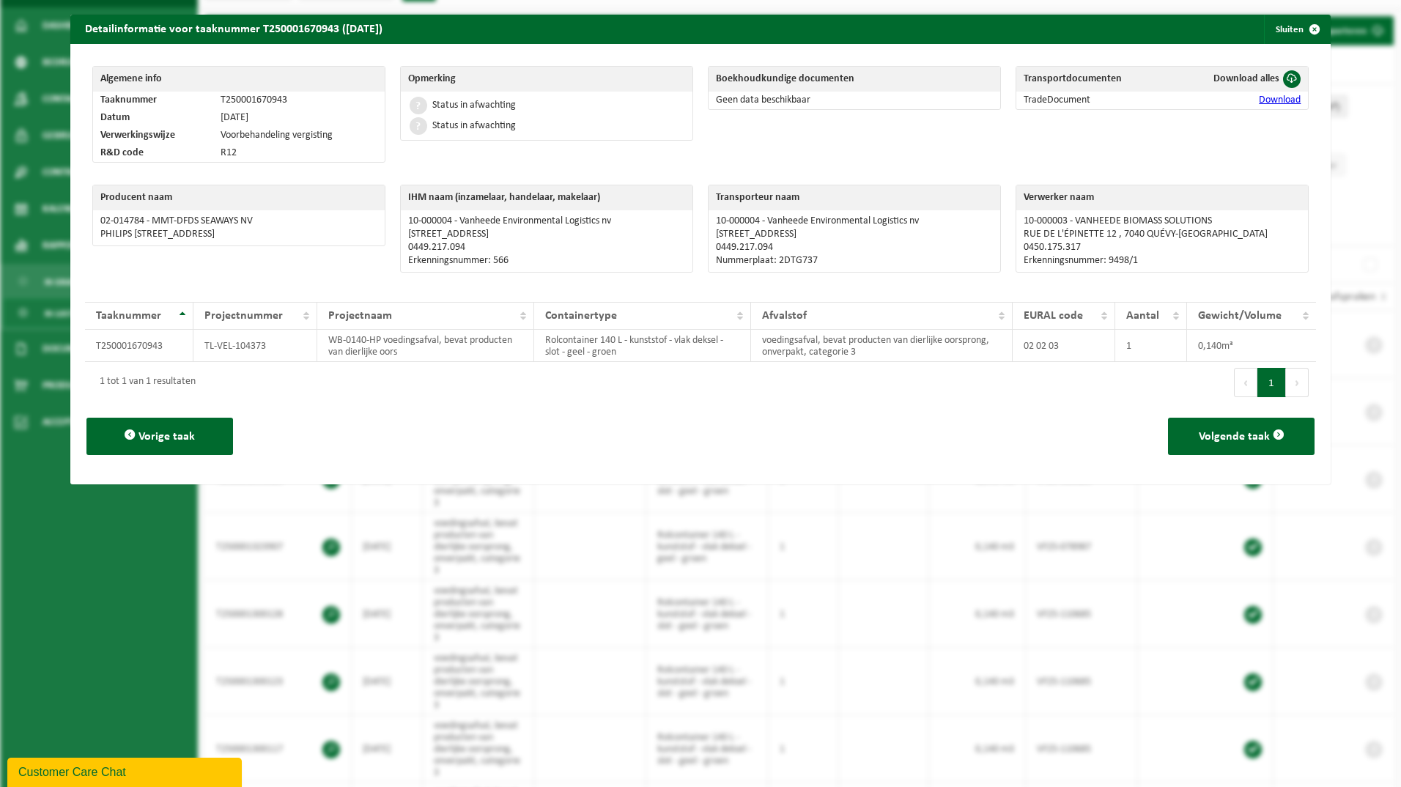
click at [1259, 95] on link "Download" at bounding box center [1280, 100] width 42 height 11
click at [1306, 30] on span "button" at bounding box center [1314, 29] width 29 height 29
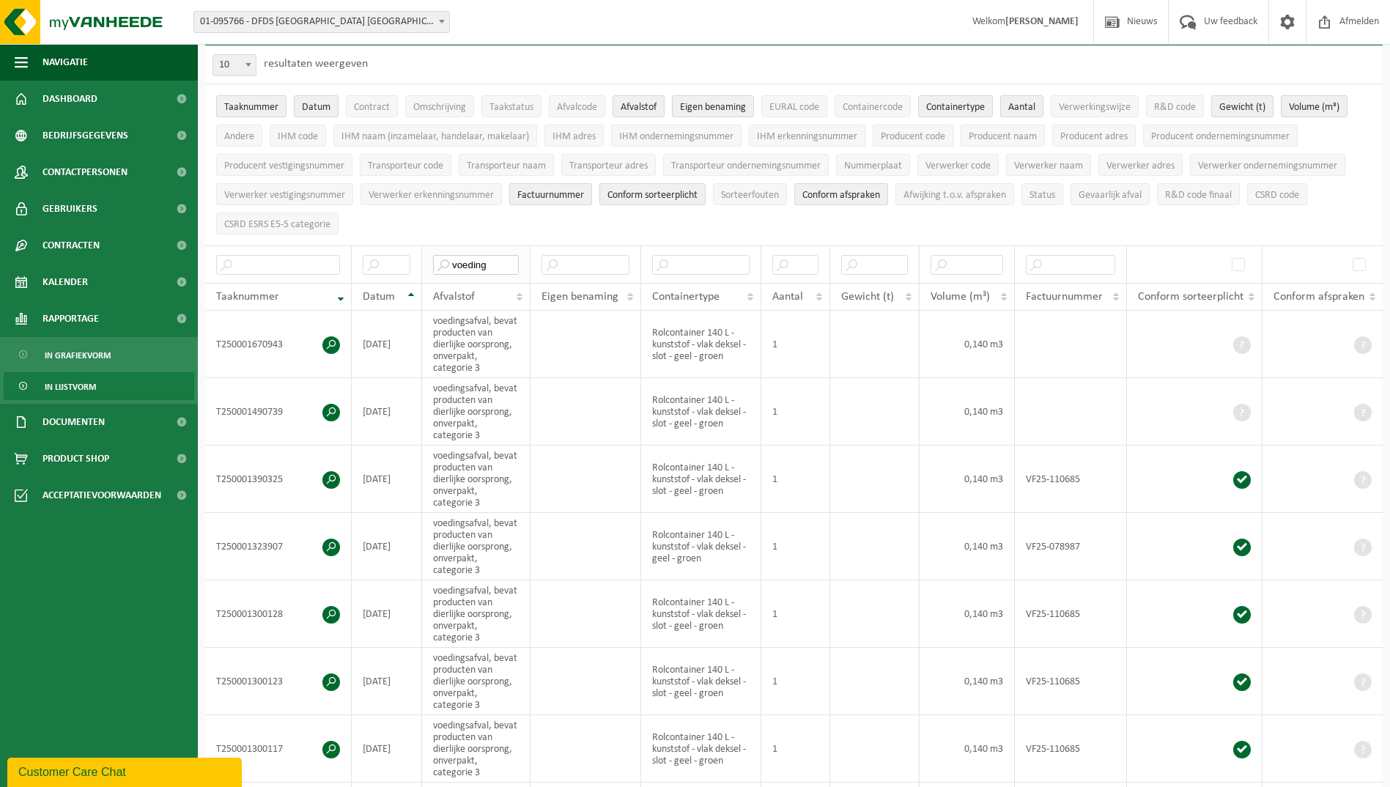
click at [464, 256] on input "voeding" at bounding box center [476, 265] width 86 height 20
click at [461, 258] on input "voeding" at bounding box center [476, 265] width 86 height 20
click at [461, 259] on input "voeding" at bounding box center [476, 265] width 86 height 20
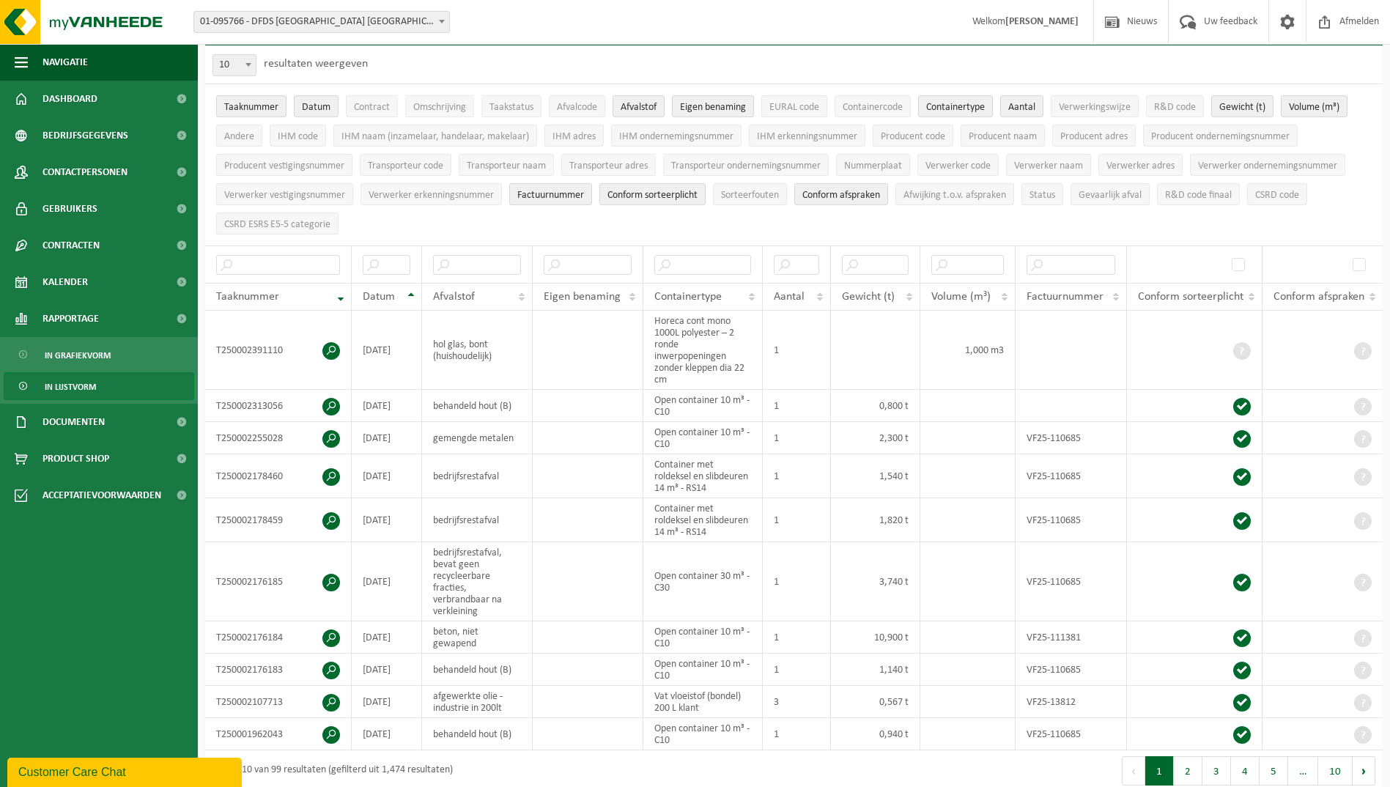
click at [585, 231] on ul "Taaknummer Datum Contract Omschrijving Taakstatus Afvalcode Afvalstof Eigen ben…" at bounding box center [794, 164] width 1178 height 161
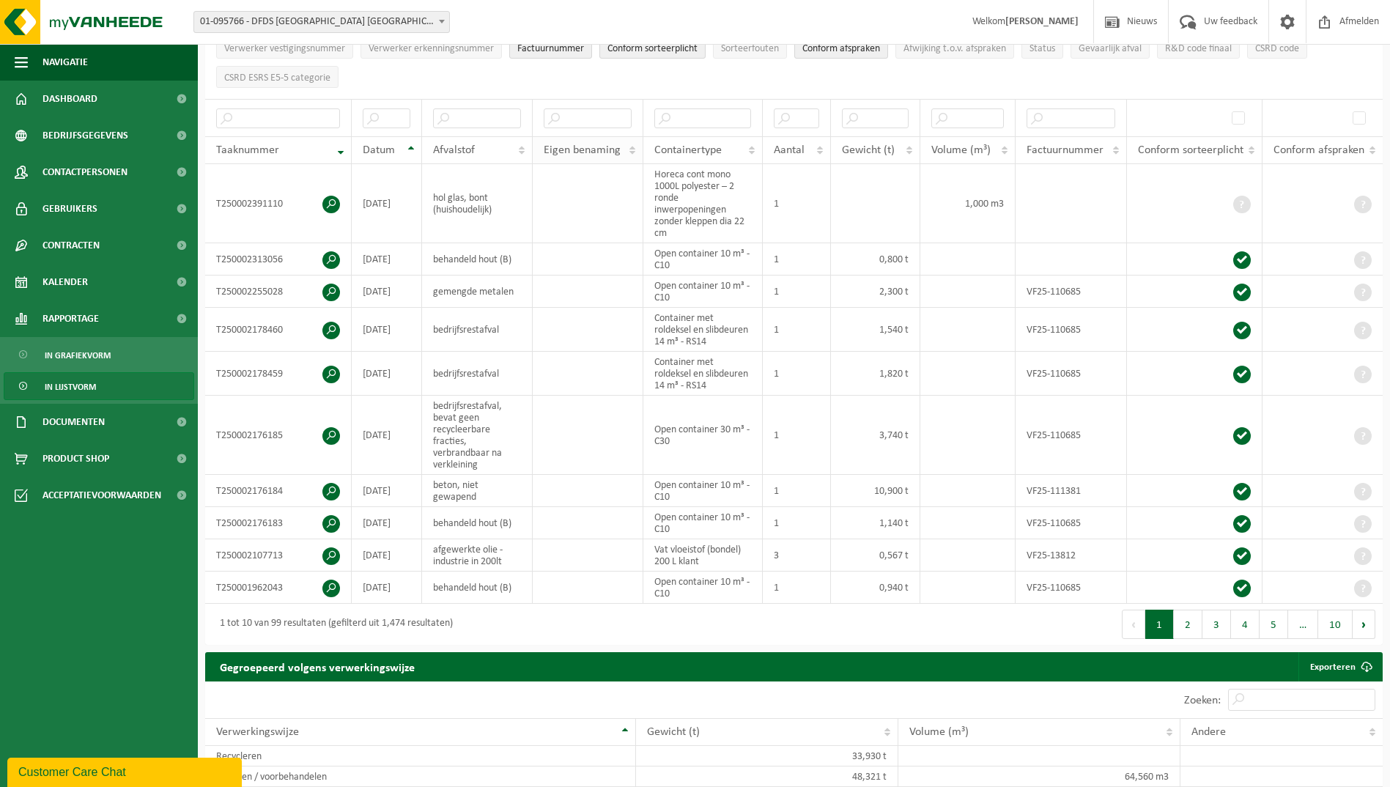
scroll to position [0, 0]
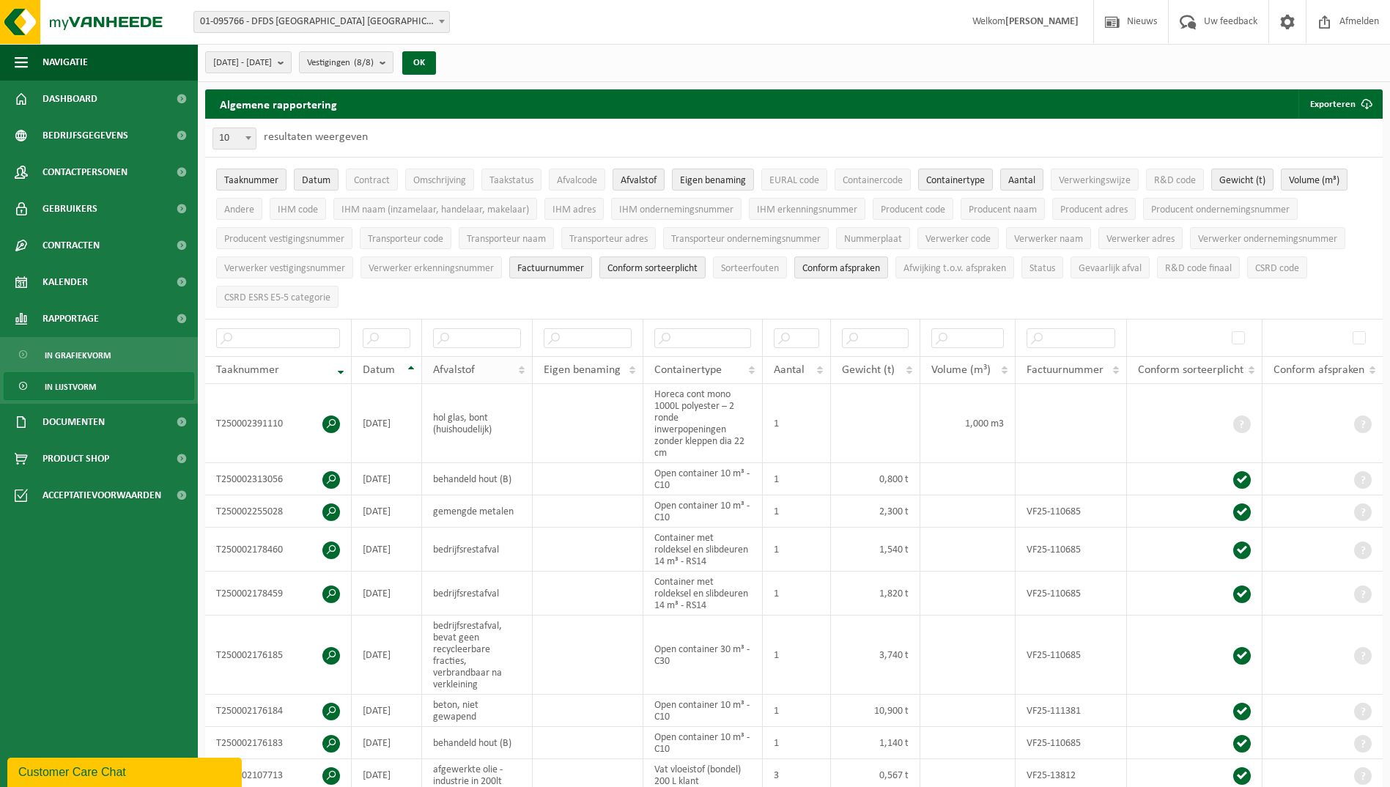
click at [521, 372] on th "Afvalstof" at bounding box center [477, 370] width 111 height 28
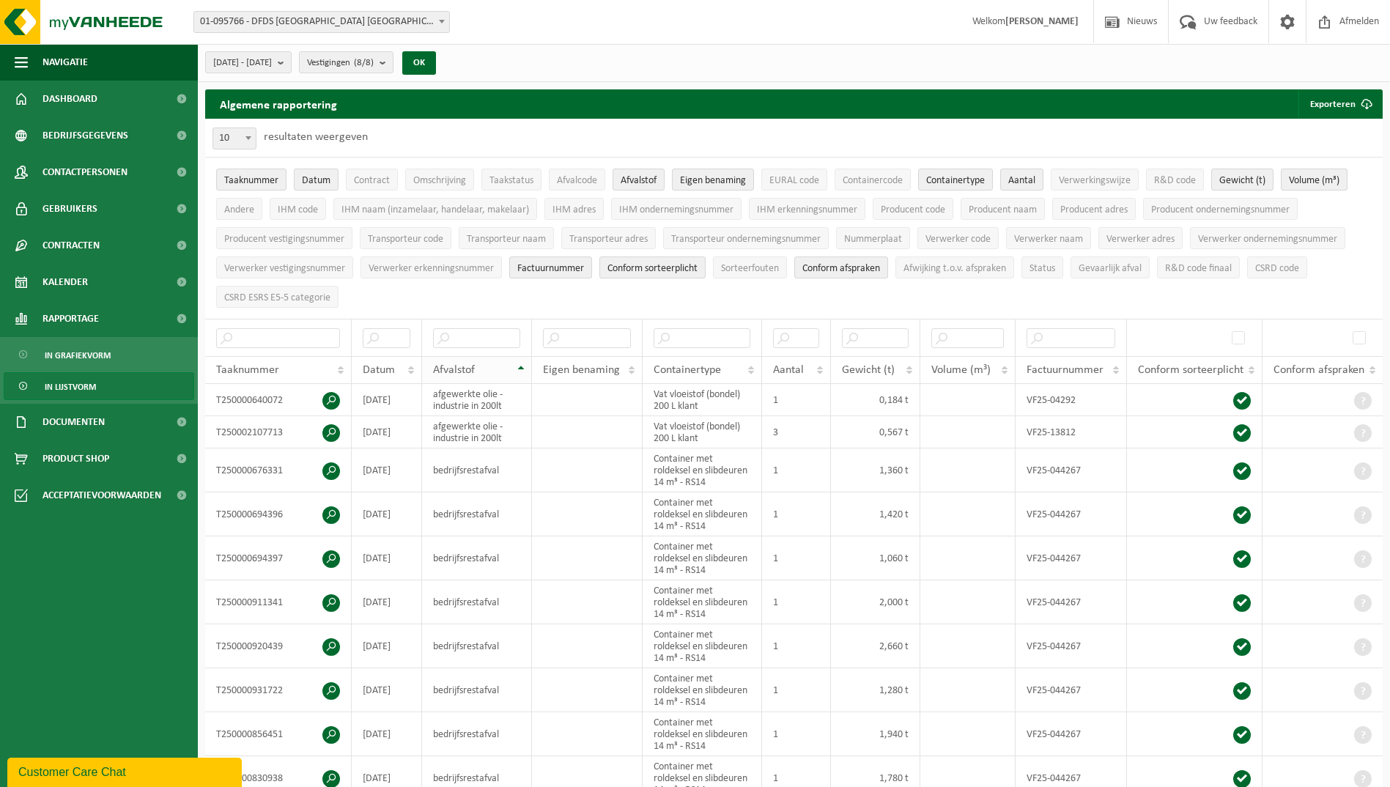
click at [523, 366] on th "Afvalstof" at bounding box center [477, 370] width 110 height 28
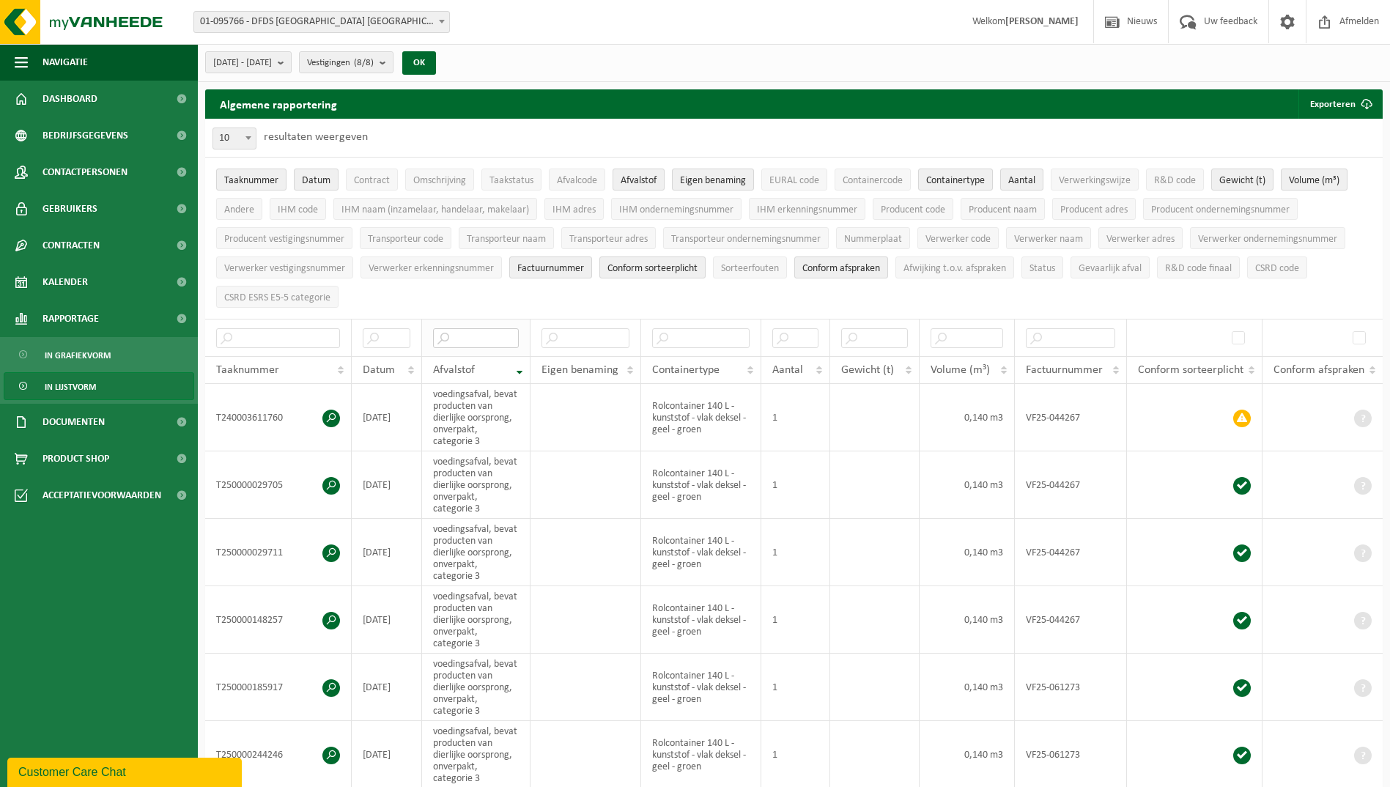
click at [476, 331] on input "text" at bounding box center [476, 338] width 86 height 20
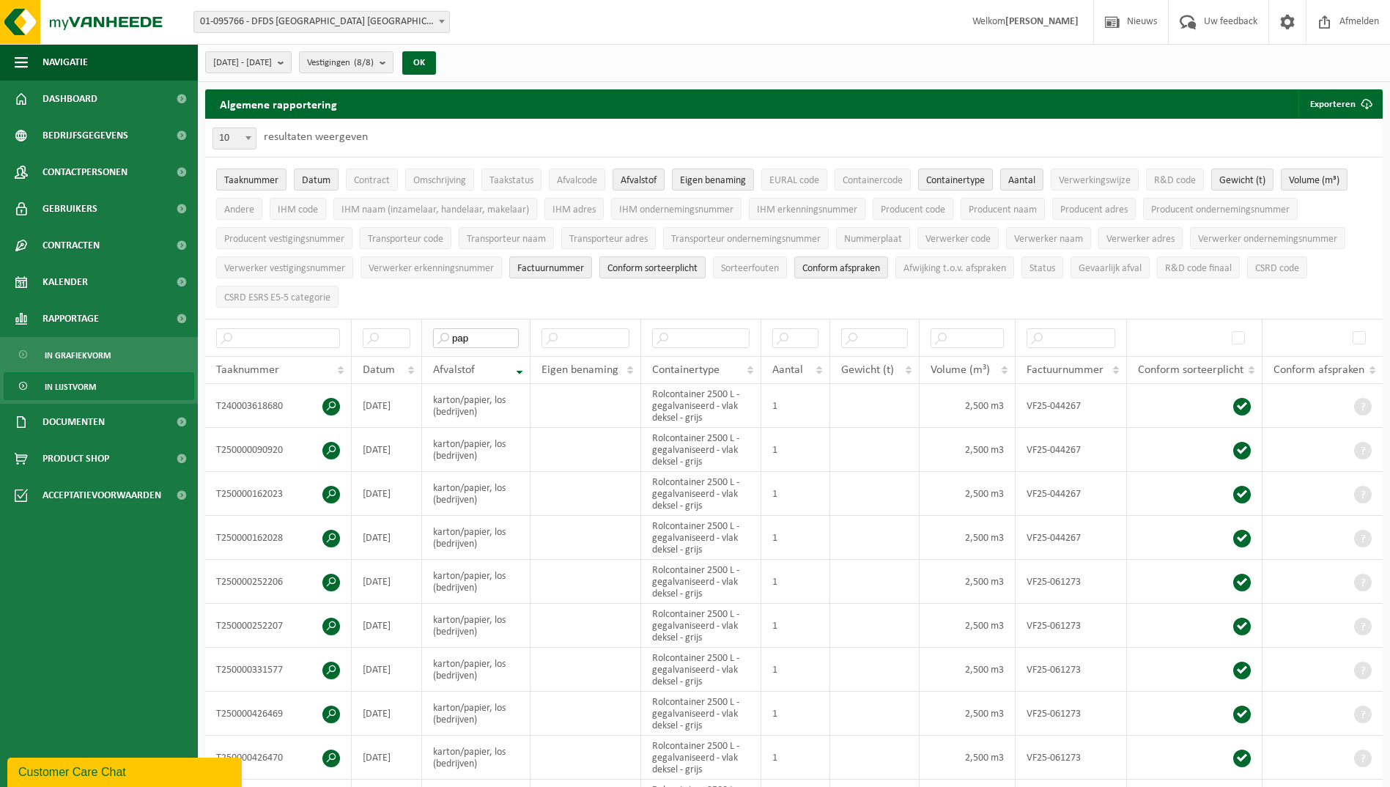
click at [470, 334] on input "pap" at bounding box center [476, 338] width 86 height 20
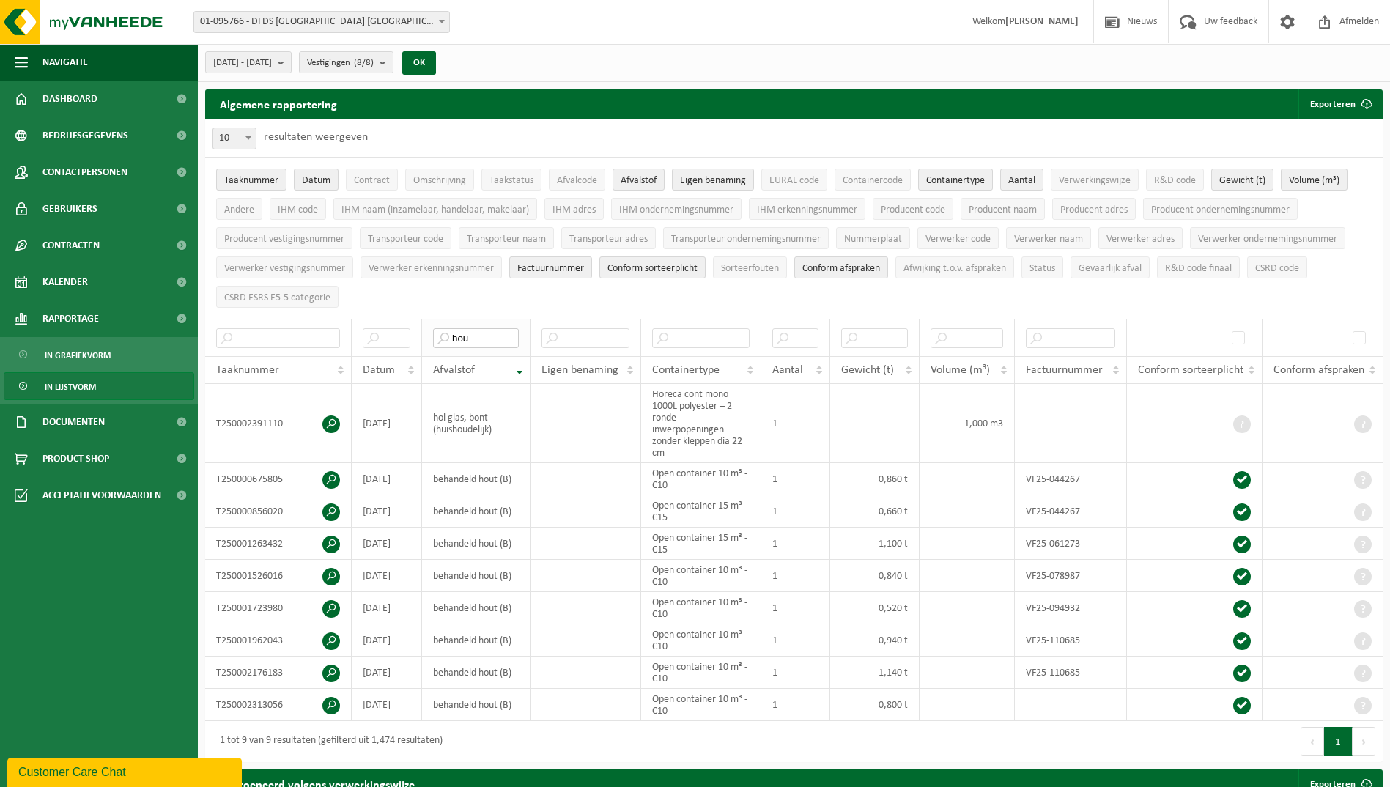
click at [464, 329] on input "hou" at bounding box center [476, 338] width 86 height 20
click at [464, 334] on input "hou" at bounding box center [476, 338] width 86 height 20
click at [465, 340] on input "hou" at bounding box center [476, 338] width 86 height 20
click at [469, 344] on th "hou" at bounding box center [476, 337] width 108 height 37
click at [469, 336] on input "hou" at bounding box center [476, 338] width 86 height 20
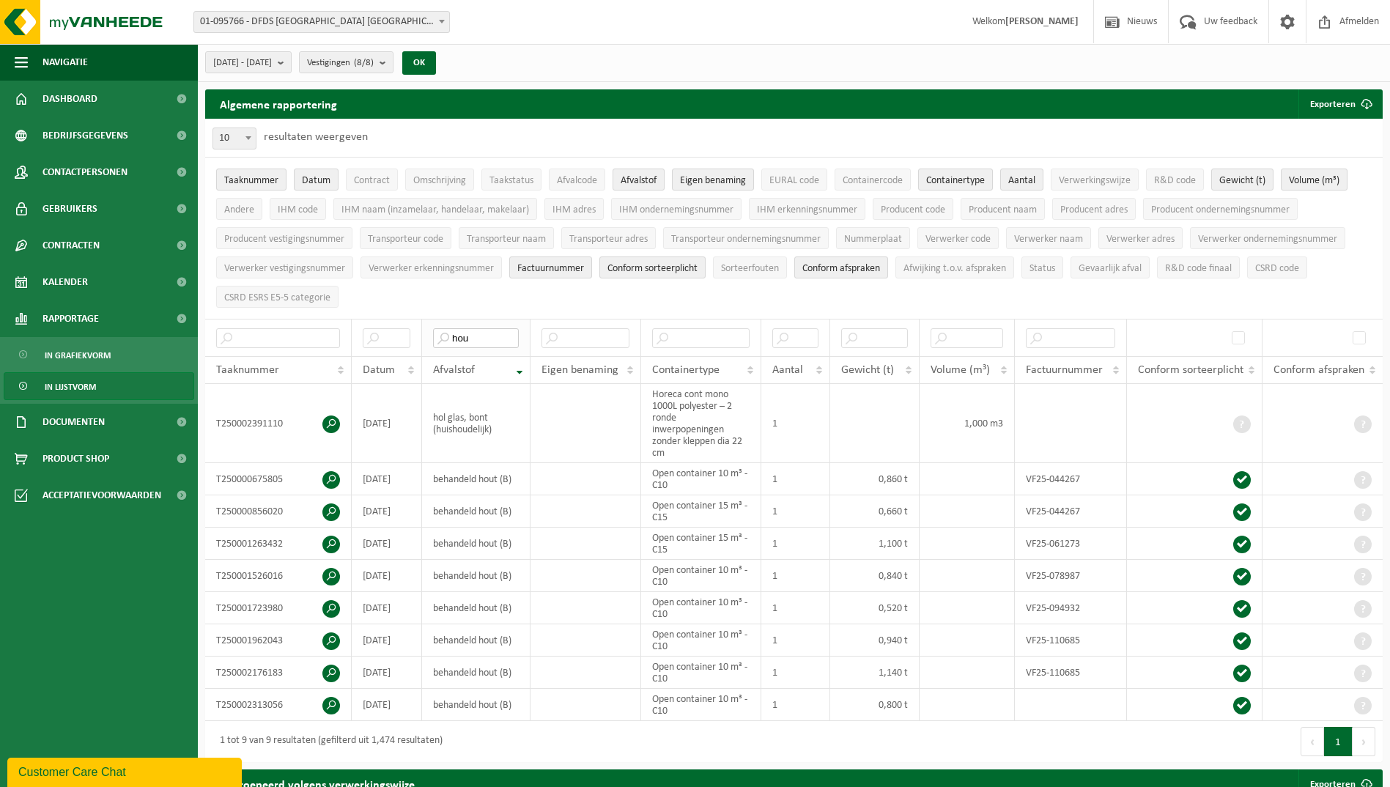
click at [469, 336] on input "hou" at bounding box center [476, 338] width 86 height 20
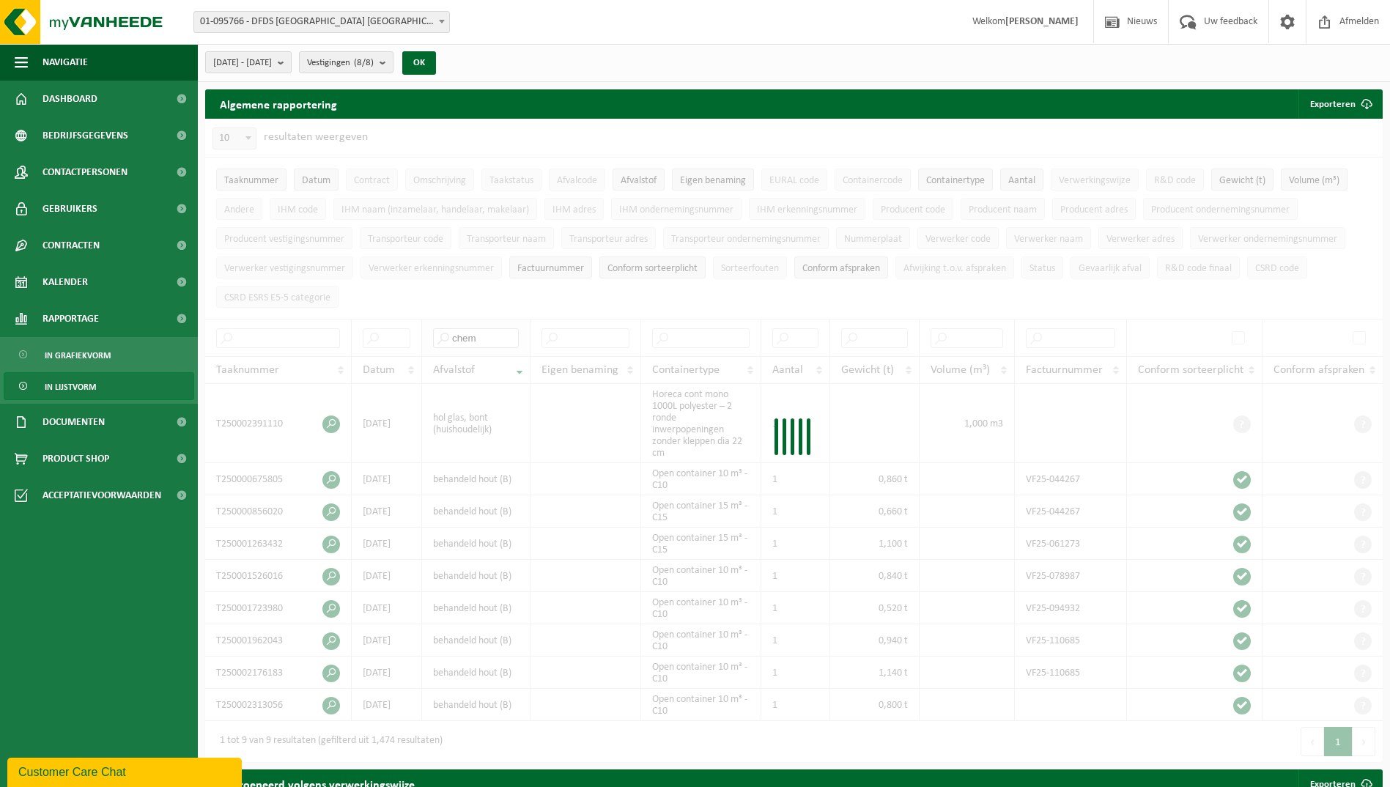
type input "chem"
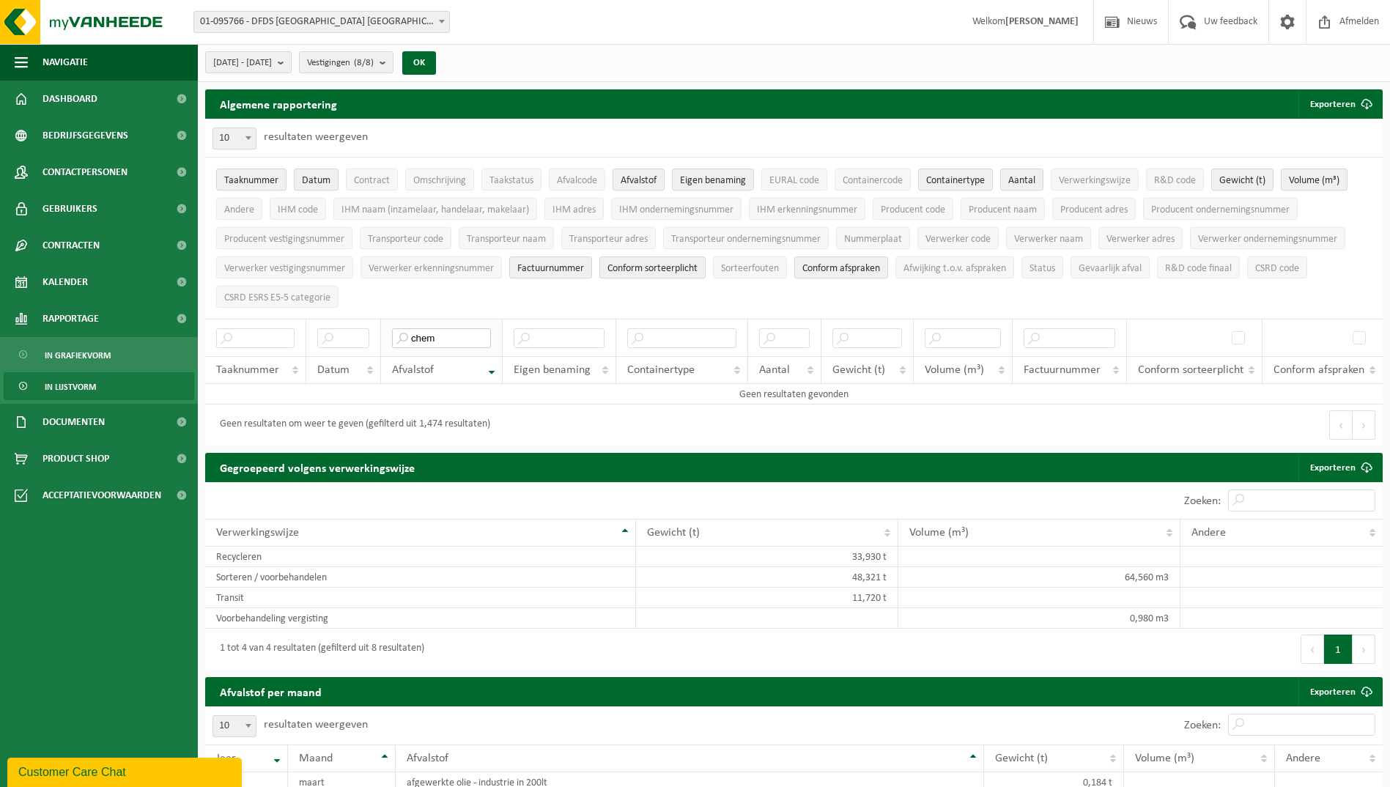
click at [457, 330] on input "chem" at bounding box center [441, 338] width 99 height 20
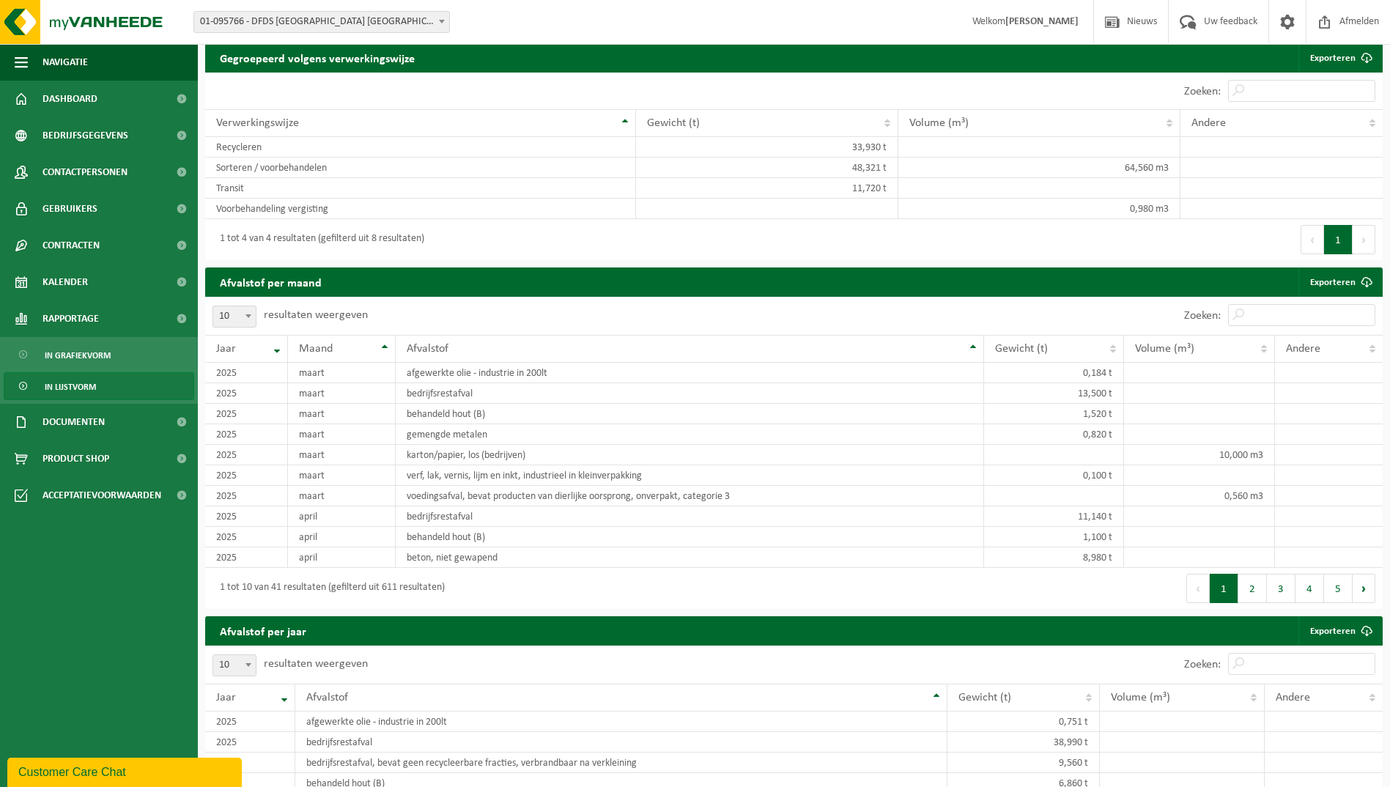
scroll to position [1246, 0]
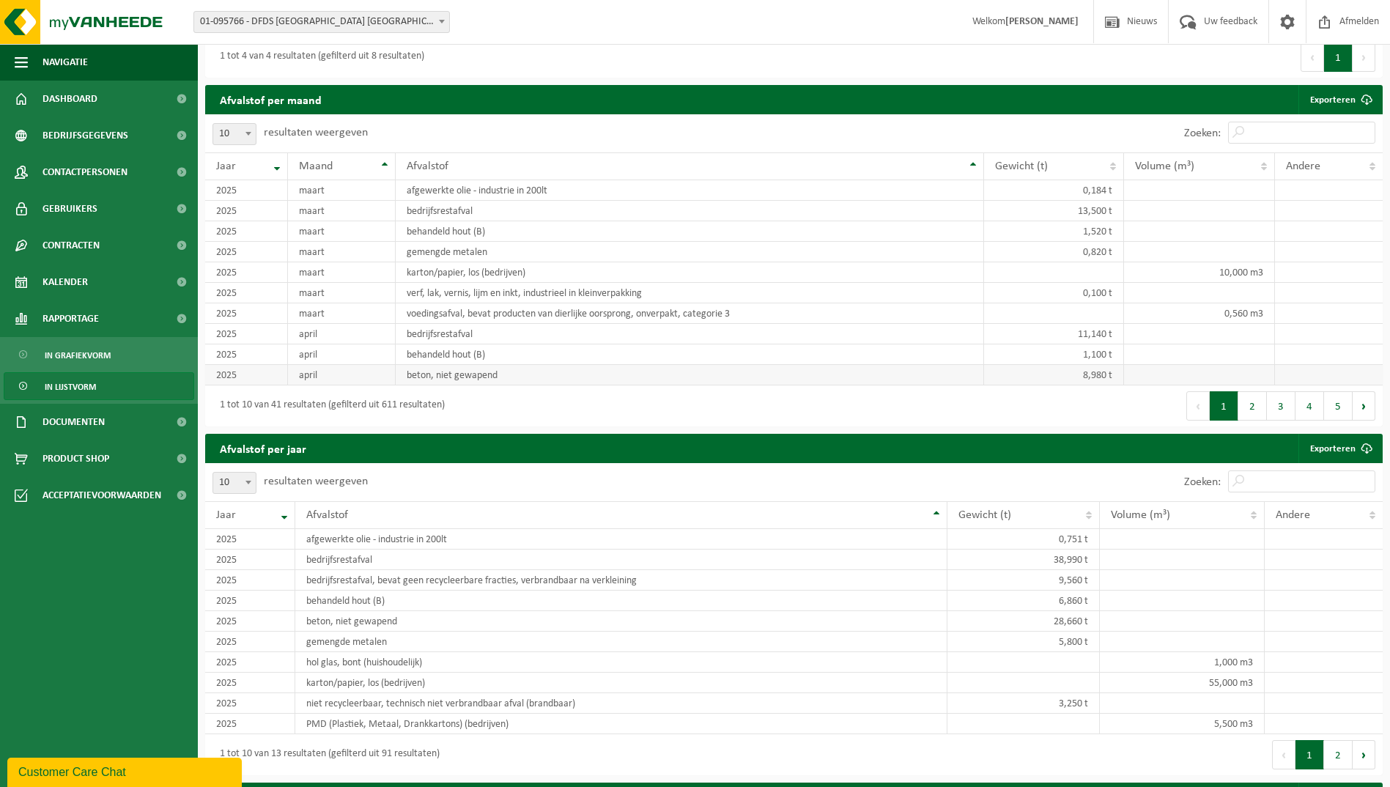
click at [453, 372] on td "beton, niet gewapend" at bounding box center [690, 375] width 588 height 21
drag, startPoint x: 453, startPoint y: 372, endPoint x: 440, endPoint y: 375, distance: 12.8
click at [440, 375] on td "beton, niet gewapend" at bounding box center [690, 375] width 588 height 21
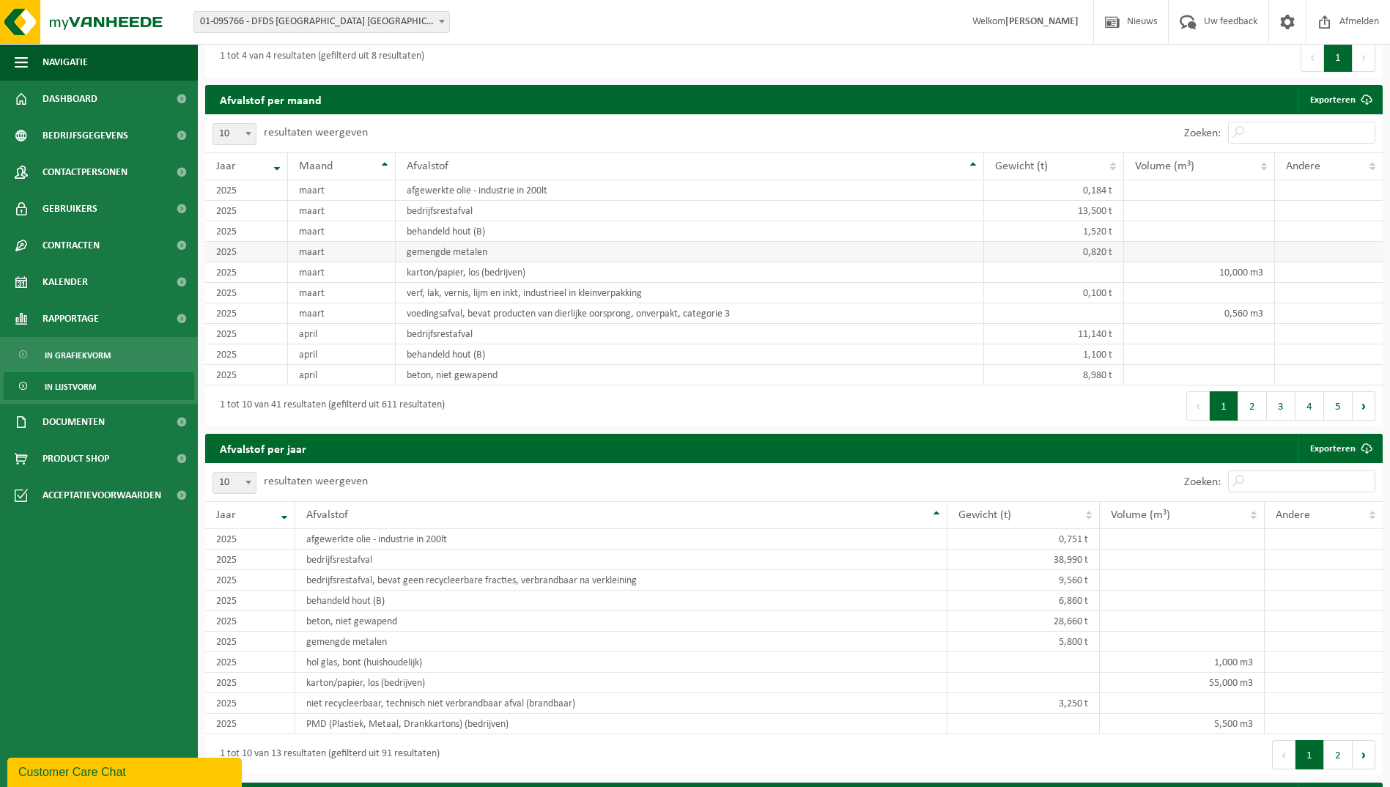
click at [470, 254] on td "gemengde metalen" at bounding box center [690, 252] width 588 height 21
drag, startPoint x: 470, startPoint y: 254, endPoint x: 463, endPoint y: 275, distance: 22.5
click at [463, 275] on td "karton/papier, los (bedrijven)" at bounding box center [690, 272] width 588 height 21
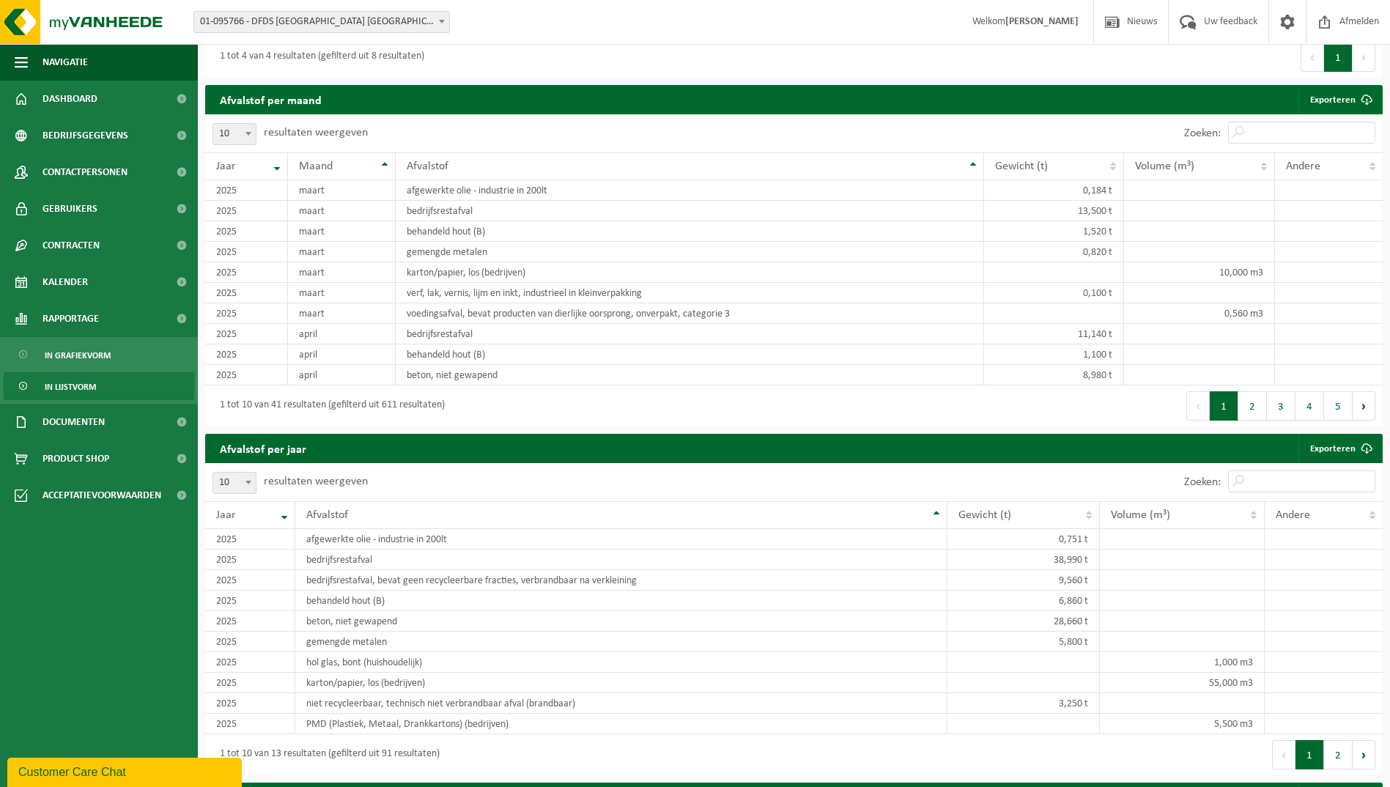
click at [1348, 762] on button "2" at bounding box center [1338, 754] width 29 height 29
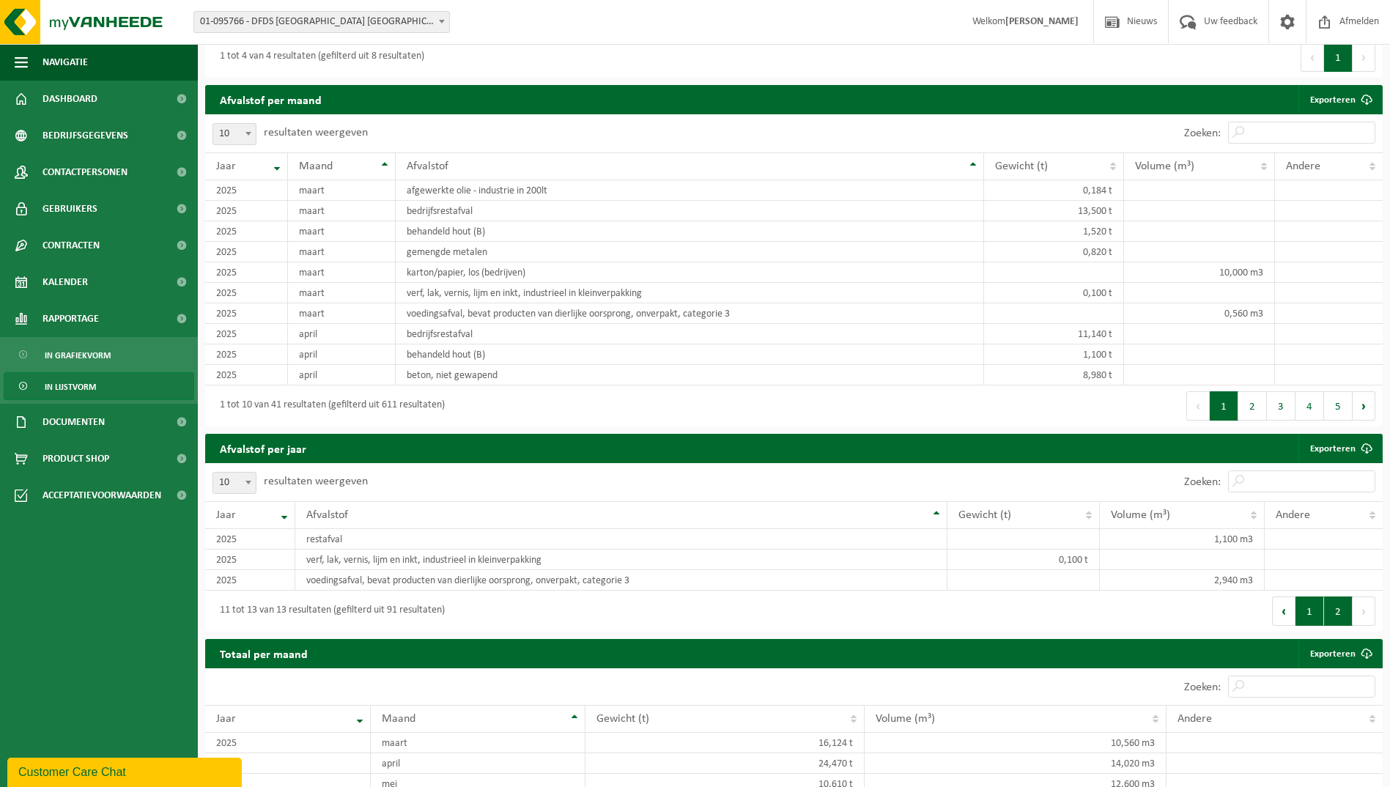
click at [1302, 608] on button "1" at bounding box center [1310, 610] width 29 height 29
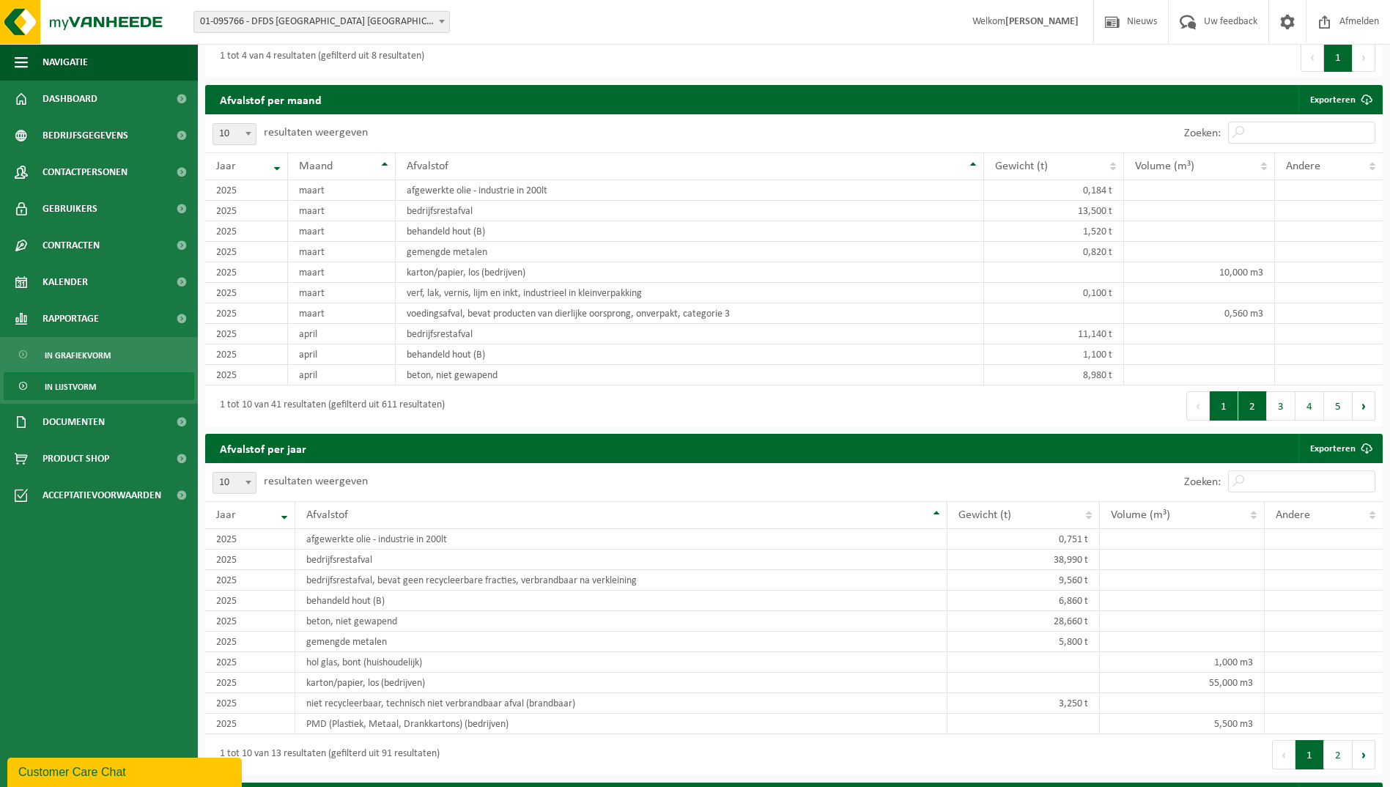
click at [1262, 415] on button "2" at bounding box center [1252, 405] width 29 height 29
